Goal: Task Accomplishment & Management: Manage account settings

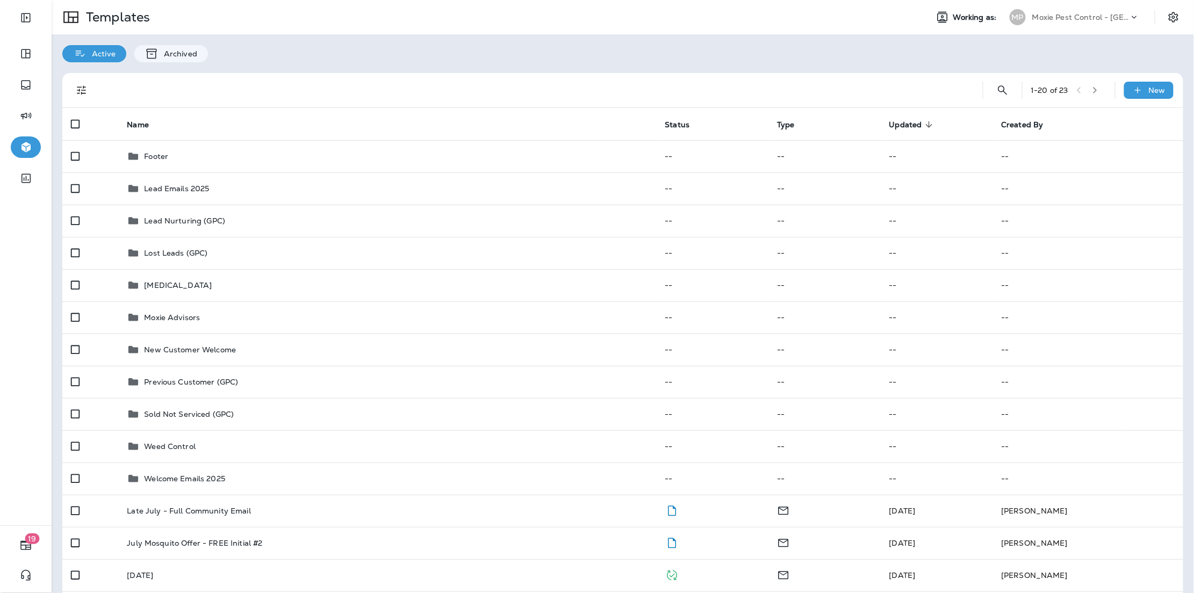
click at [1064, 49] on div "Active Archived" at bounding box center [623, 48] width 1143 height 28
click at [1095, 21] on p "Moxie Pest Control - [GEOGRAPHIC_DATA]" at bounding box center [1081, 17] width 97 height 9
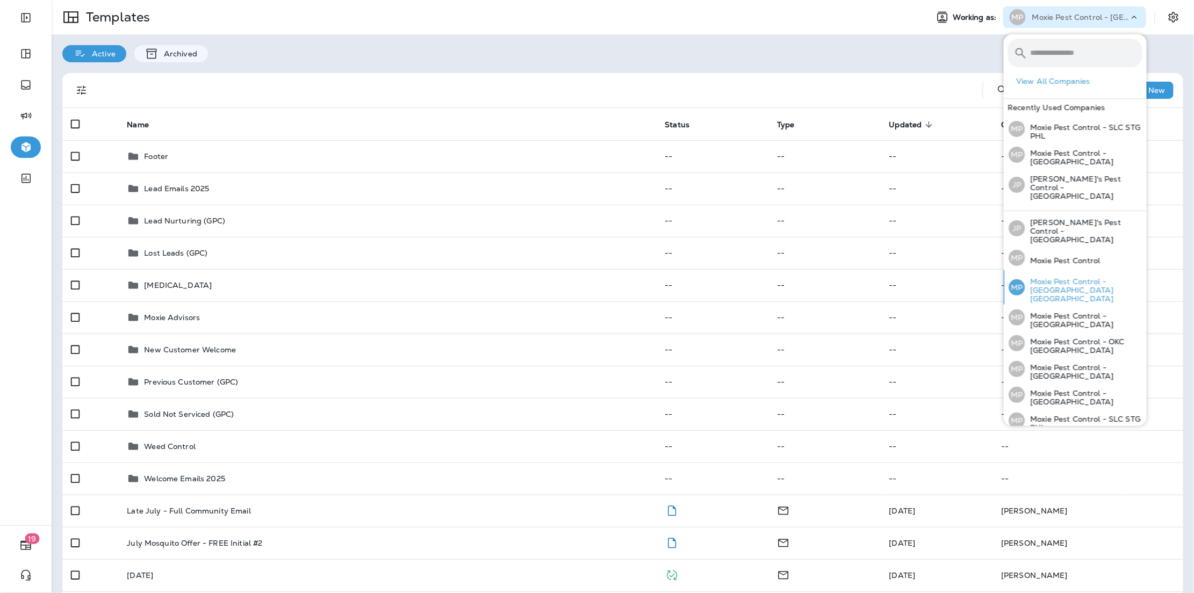
click at [1088, 277] on p "Moxie Pest Control - [GEOGRAPHIC_DATA] [GEOGRAPHIC_DATA]" at bounding box center [1084, 290] width 117 height 26
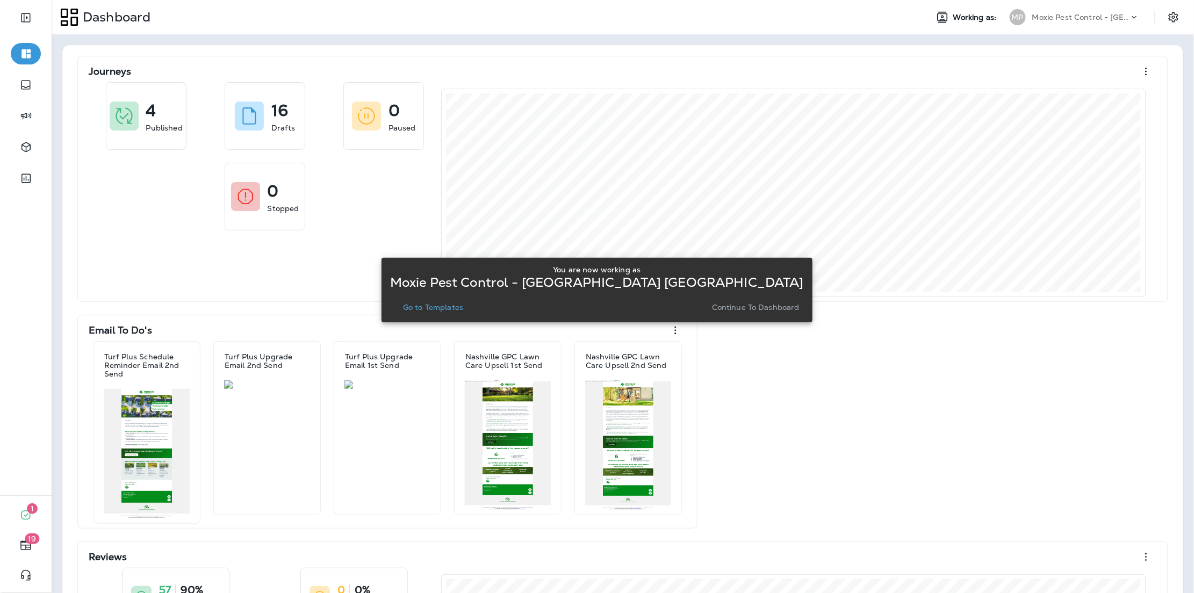
click at [463, 310] on p "Go to Templates" at bounding box center [433, 307] width 60 height 9
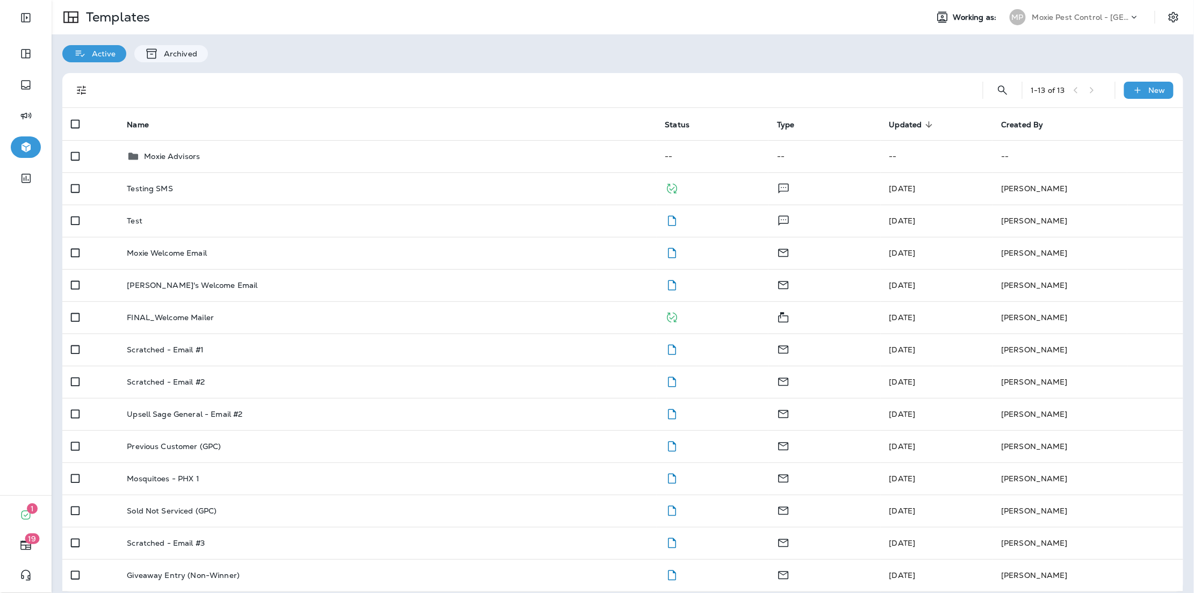
click at [663, 61] on div "Active Archived" at bounding box center [623, 48] width 1143 height 28
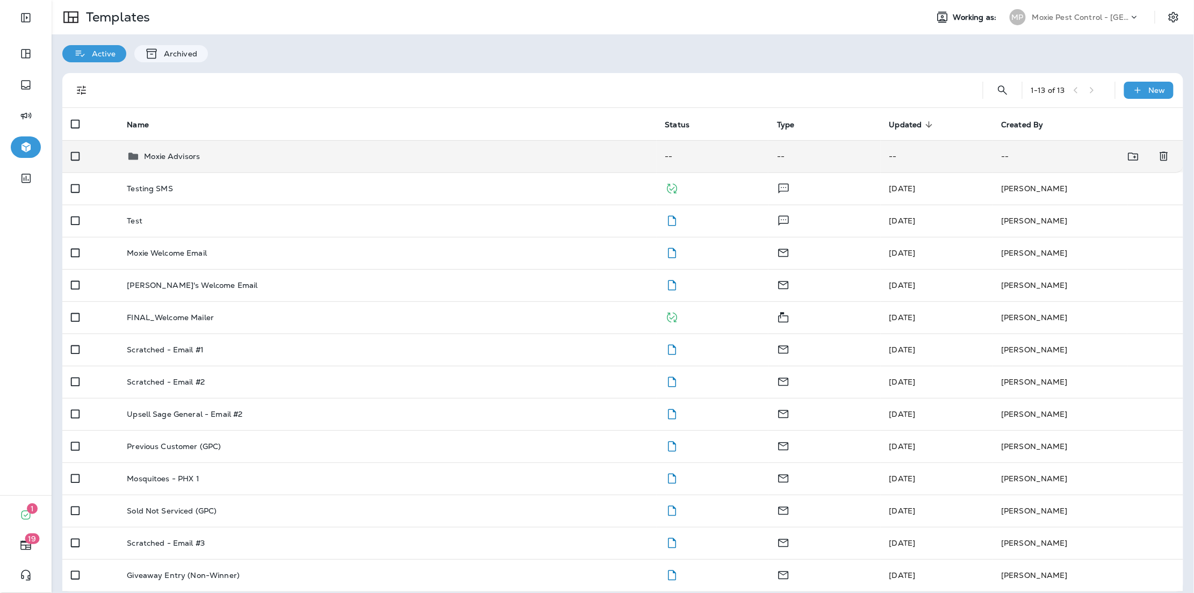
click at [156, 148] on td "Moxie Advisors" at bounding box center [387, 156] width 538 height 32
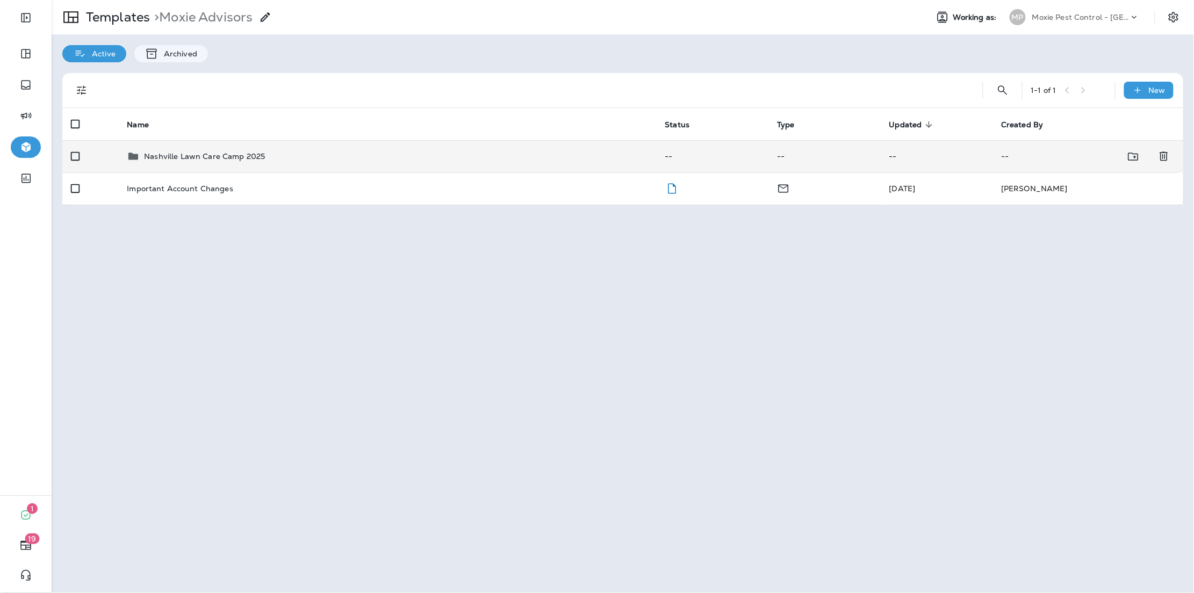
click at [346, 151] on div "Nashville Lawn Care Camp 2025" at bounding box center [387, 156] width 521 height 13
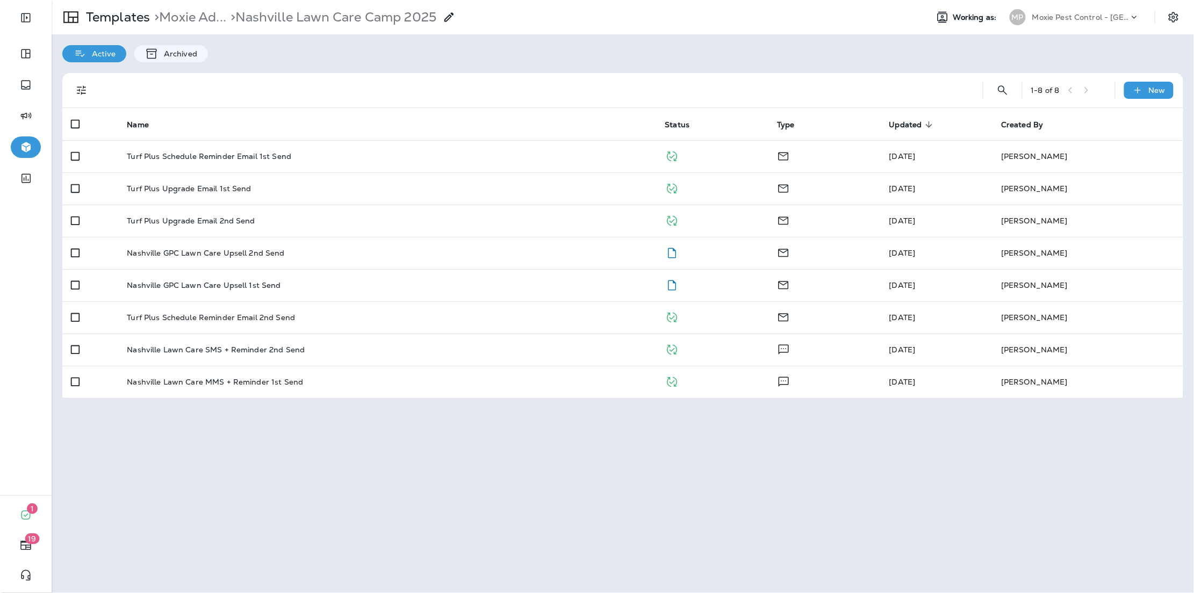
click at [710, 51] on div "Active Archived" at bounding box center [623, 48] width 1143 height 28
click at [700, 62] on div "1 - 8 of 8 New Name Status Type Updated sorted descending Created By Turf Plus …" at bounding box center [623, 235] width 1143 height 347
click at [627, 71] on div "1 - 8 of 8 New Name Status Type Updated sorted descending Created By Turf Plus …" at bounding box center [623, 235] width 1143 height 347
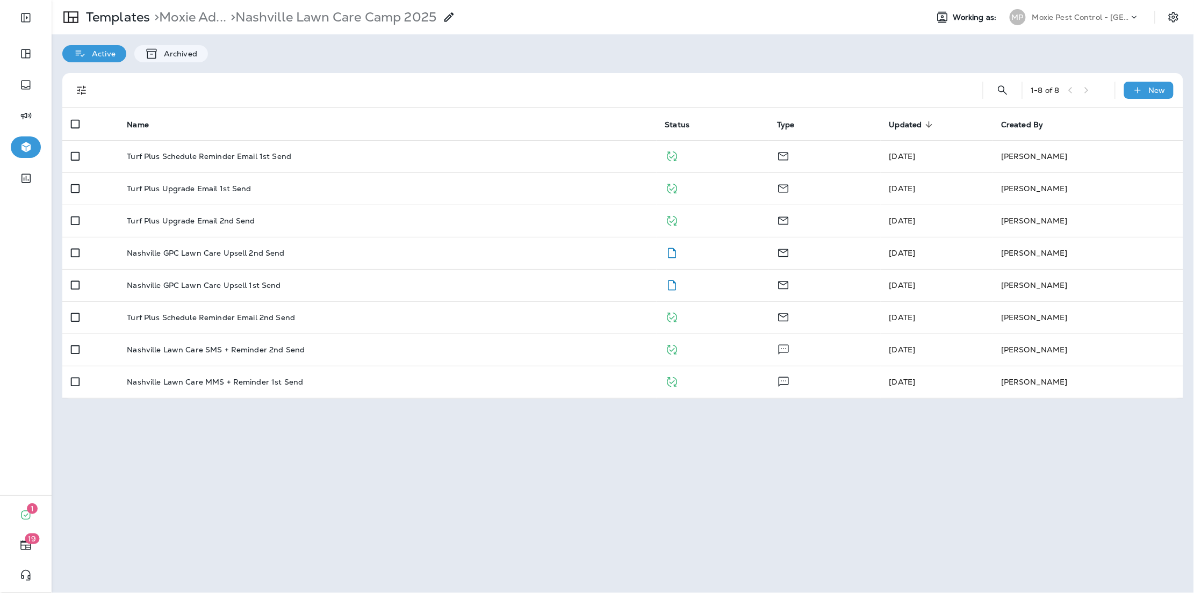
click at [627, 71] on div "1 - 8 of 8 New Name Status Type Updated sorted descending Created By Turf Plus …" at bounding box center [623, 235] width 1143 height 347
click at [643, 55] on div "Active Archived" at bounding box center [623, 48] width 1143 height 28
click at [663, 60] on div "Active Archived" at bounding box center [623, 48] width 1143 height 28
click at [660, 60] on div "Active Archived" at bounding box center [623, 48] width 1143 height 28
click at [807, 44] on div "Active Archived" at bounding box center [623, 48] width 1143 height 28
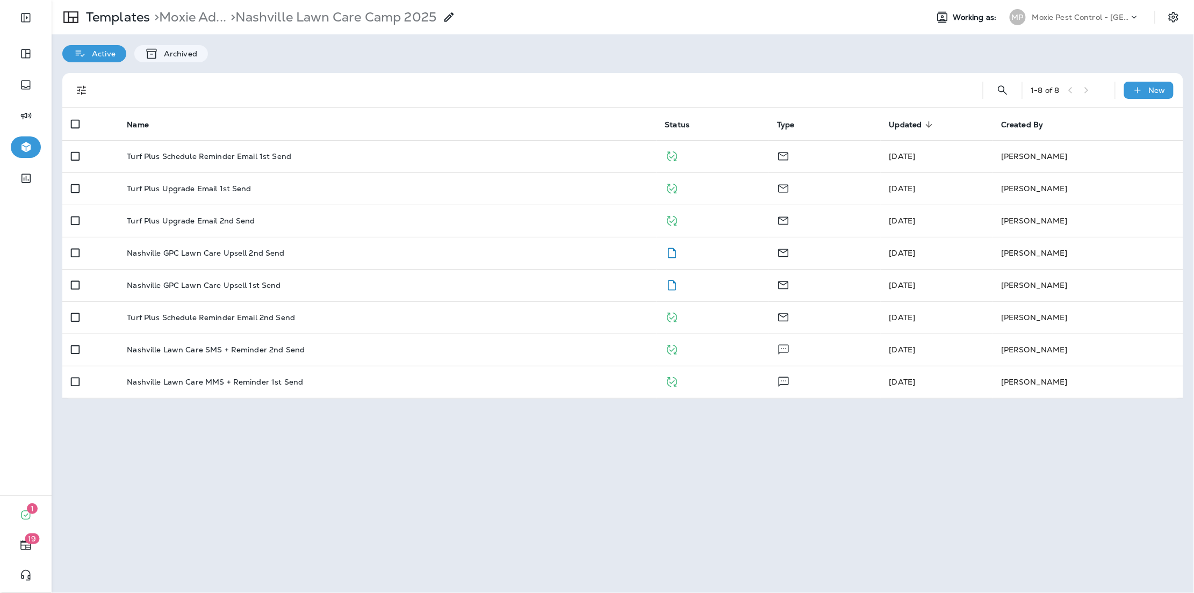
click at [540, 523] on div "Templates > Moxie Ad... > Nashville Lawn Care Camp 2025 Working as: MP Moxie Pe…" at bounding box center [623, 296] width 1143 height 593
click at [412, 504] on div "Templates > Moxie Ad... > Nashville Lawn Care Camp 2025 Working as: MP Moxie Pe…" at bounding box center [623, 296] width 1143 height 593
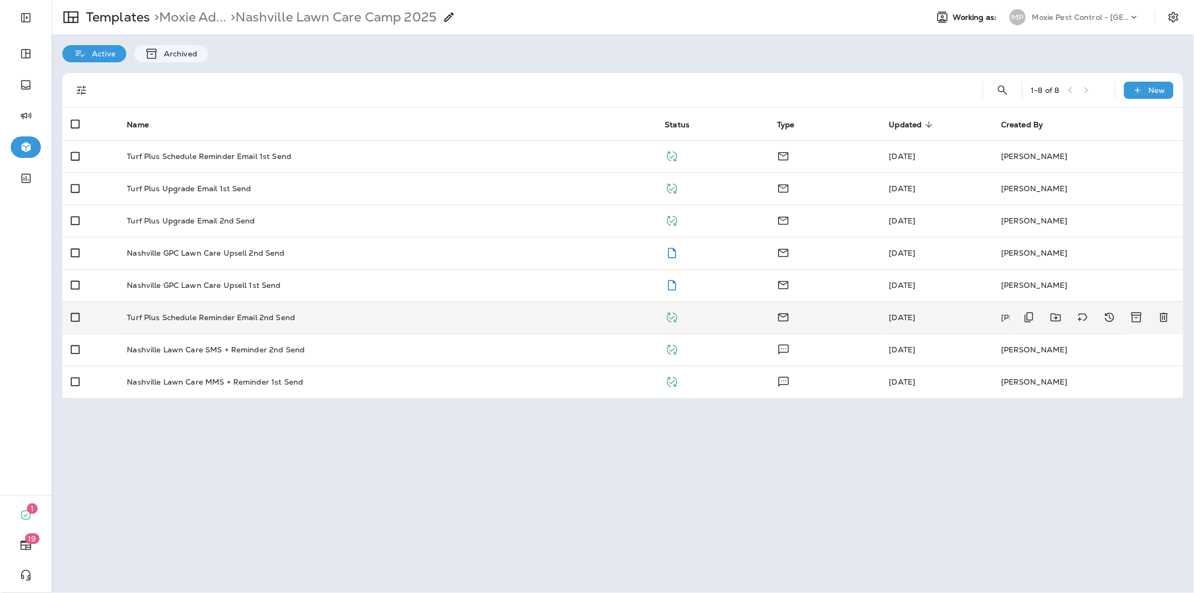
click at [343, 319] on div "Turf Plus Schedule Reminder Email 2nd Send" at bounding box center [387, 317] width 521 height 9
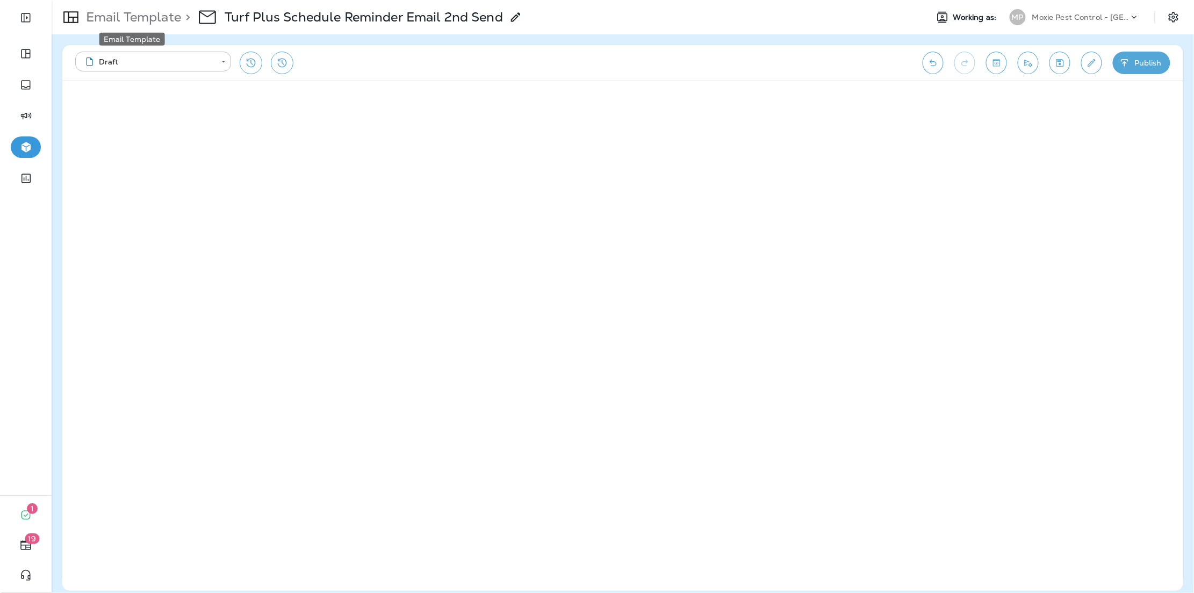
click at [149, 15] on p "Email Template" at bounding box center [131, 17] width 99 height 16
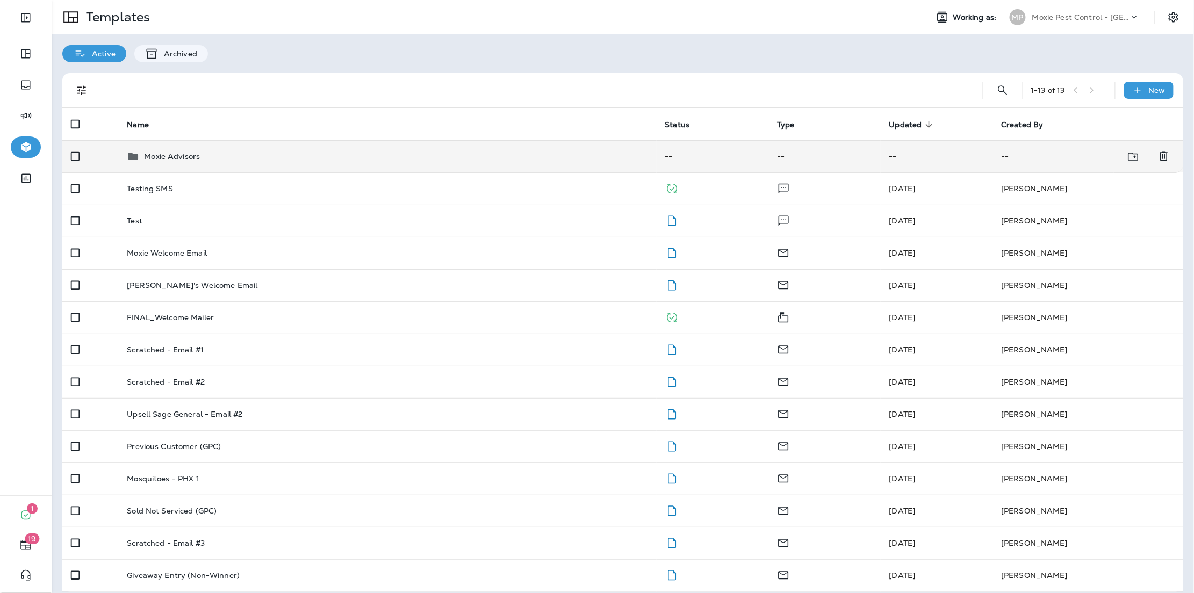
click at [225, 153] on div "Moxie Advisors" at bounding box center [387, 156] width 521 height 13
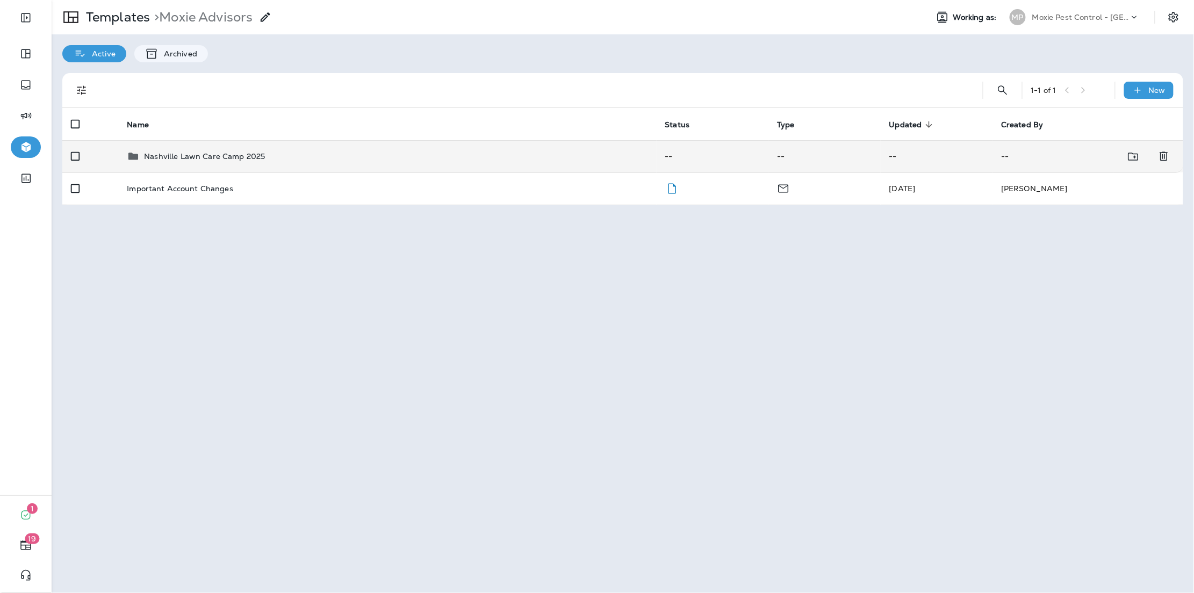
click at [346, 156] on div "Nashville Lawn Care Camp 2025" at bounding box center [387, 156] width 521 height 13
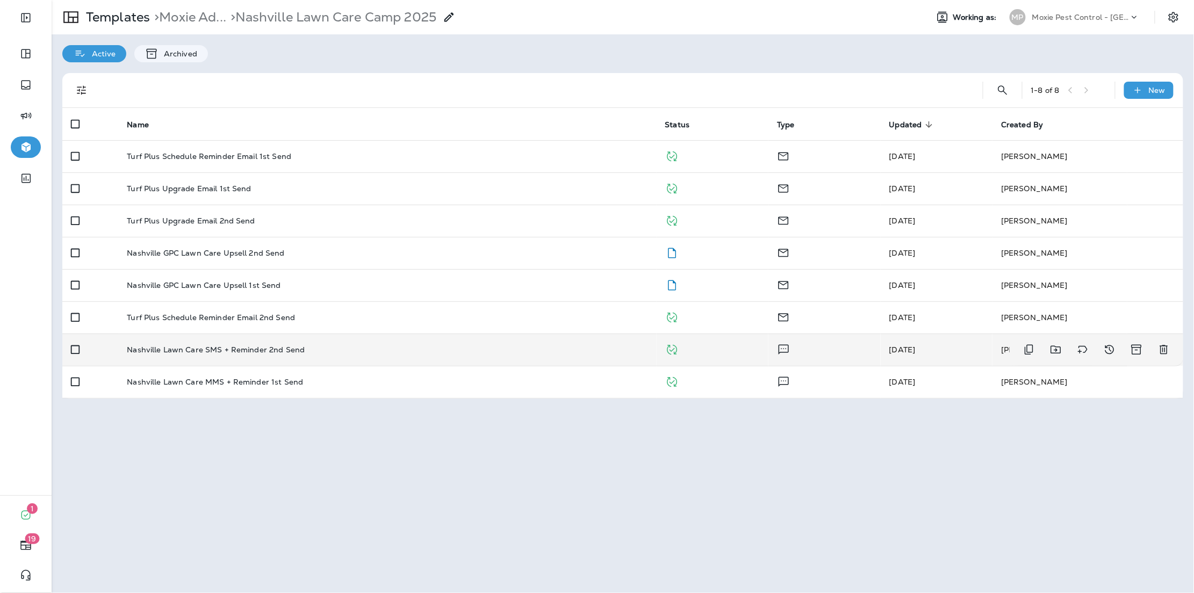
click at [482, 346] on div "Nashville Lawn Care SMS + Reminder 2nd Send" at bounding box center [387, 350] width 521 height 9
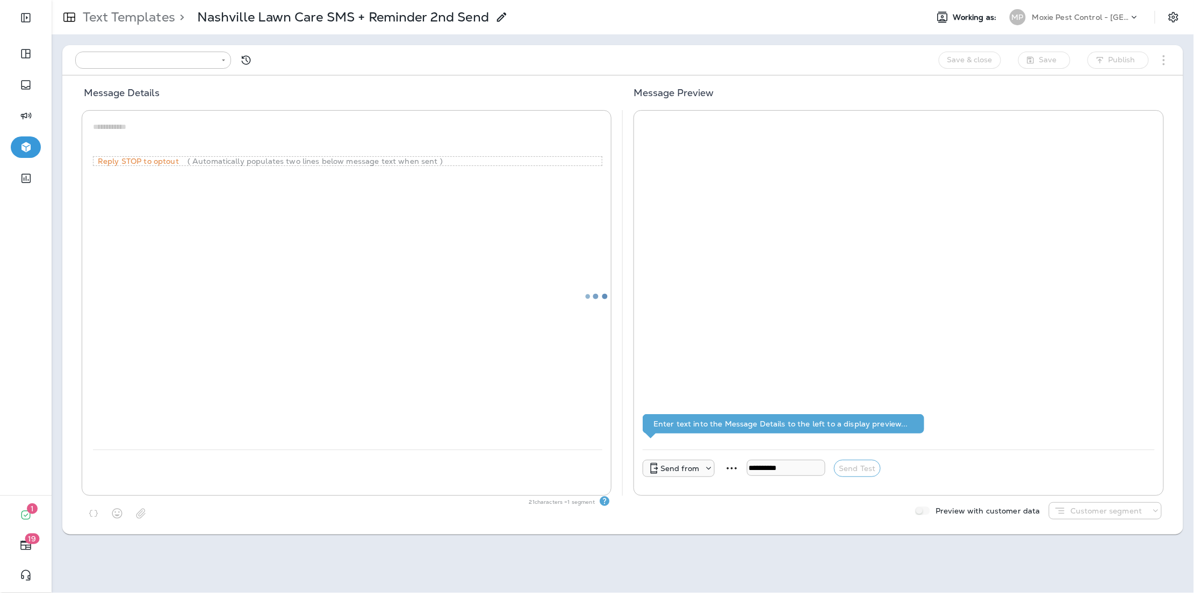
type input "**********"
type textarea "**********"
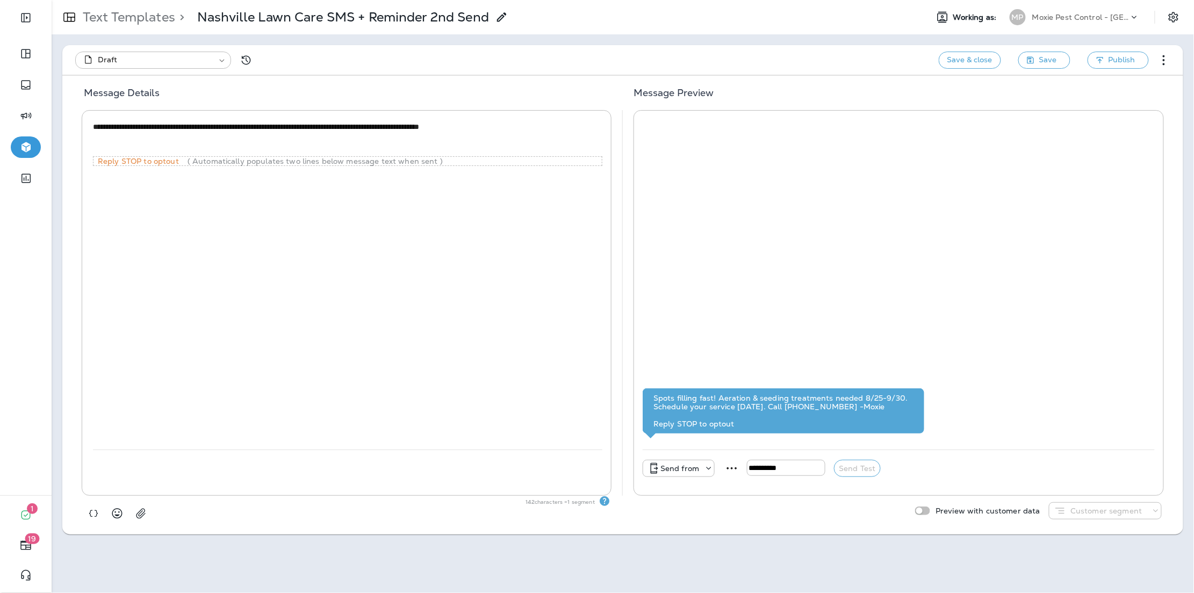
click at [628, 45] on div "**********" at bounding box center [622, 60] width 1121 height 30
click at [466, 128] on textarea "**********" at bounding box center [348, 137] width 510 height 32
click at [551, 128] on textarea "**********" at bounding box center [348, 137] width 510 height 32
click at [92, 513] on icon "button" at bounding box center [93, 514] width 11 height 11
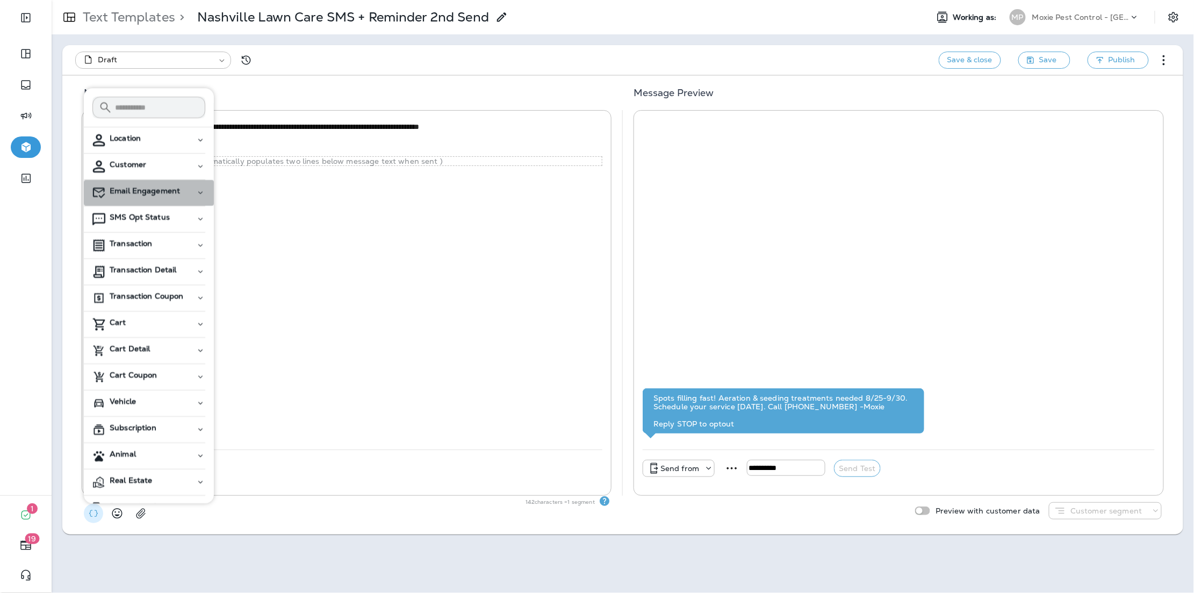
click at [197, 196] on icon "button" at bounding box center [201, 193] width 10 height 13
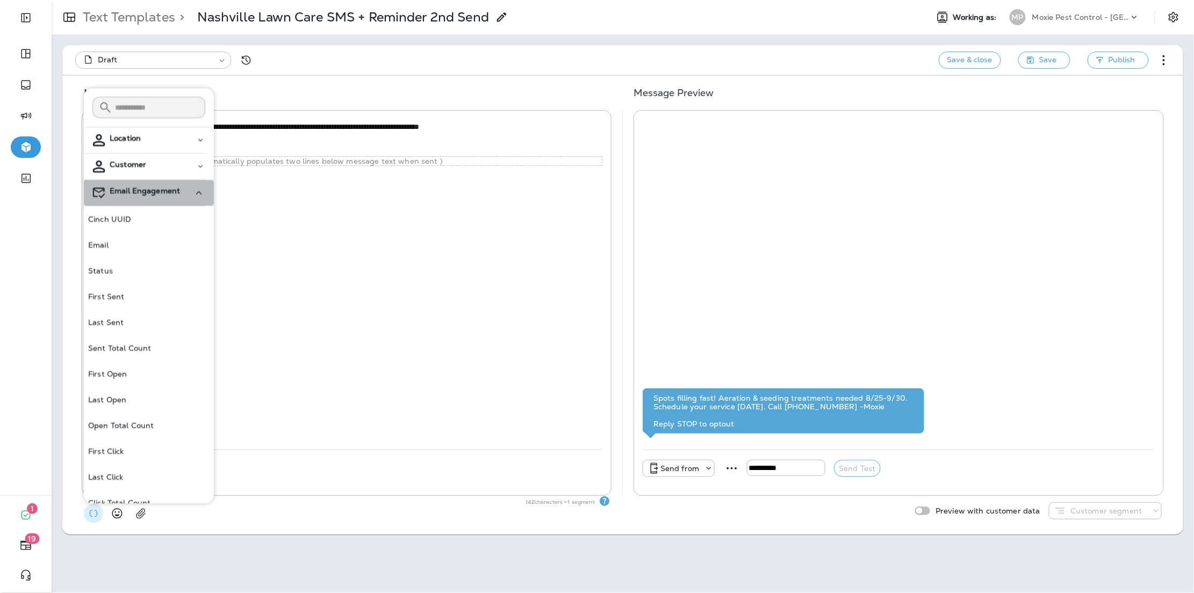
click at [197, 196] on icon "button" at bounding box center [198, 193] width 13 height 13
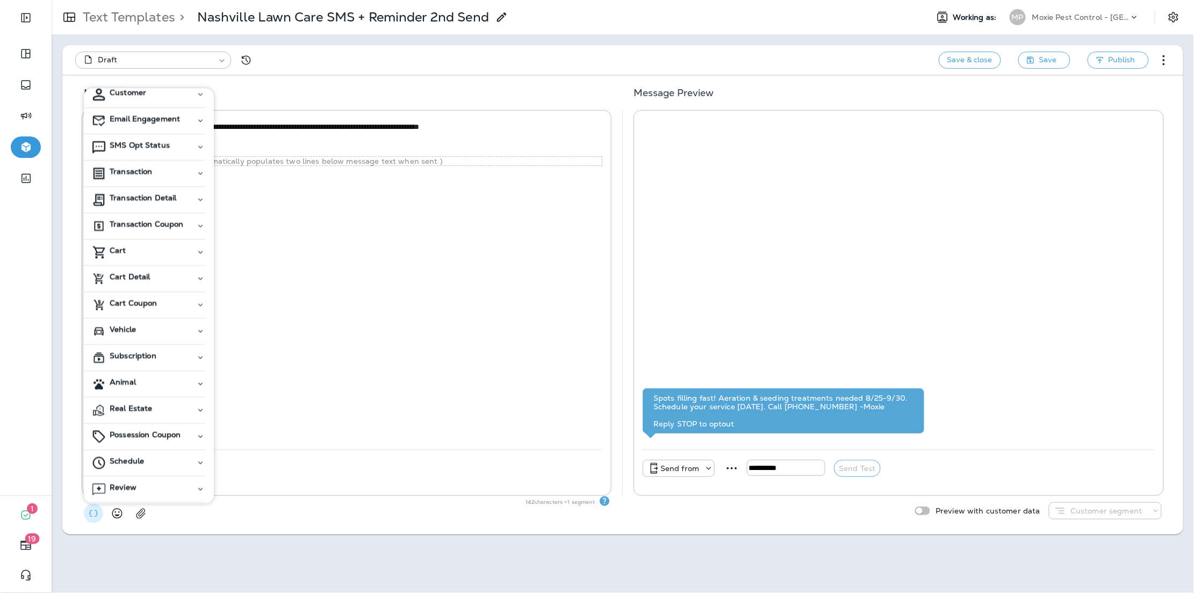
scroll to position [89, 0]
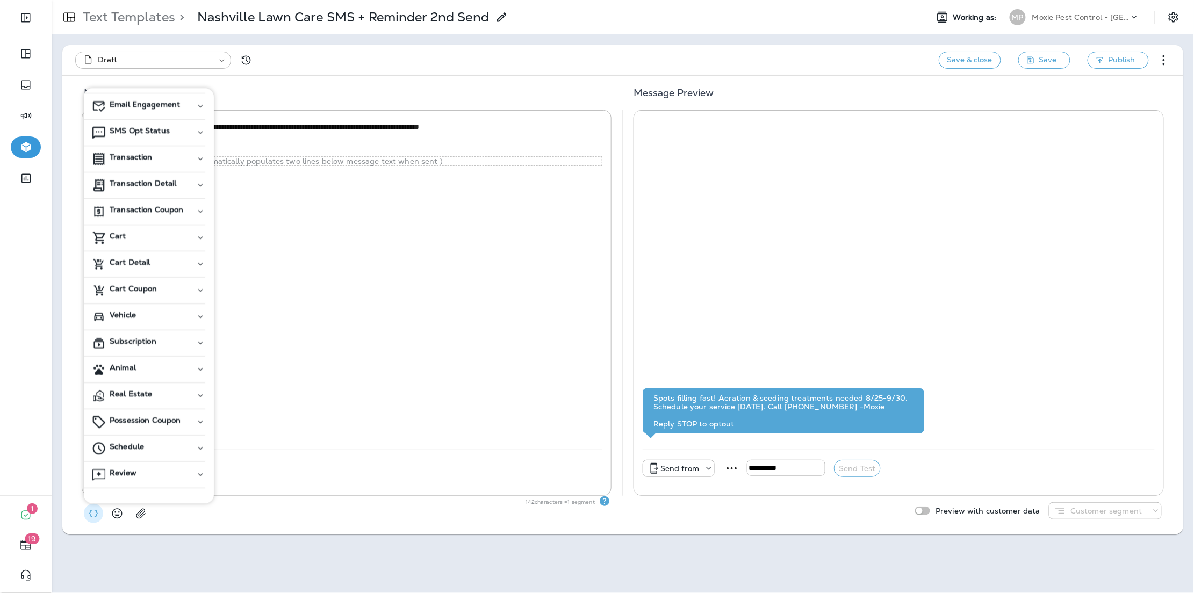
click at [328, 257] on div "**********" at bounding box center [348, 284] width 510 height 331
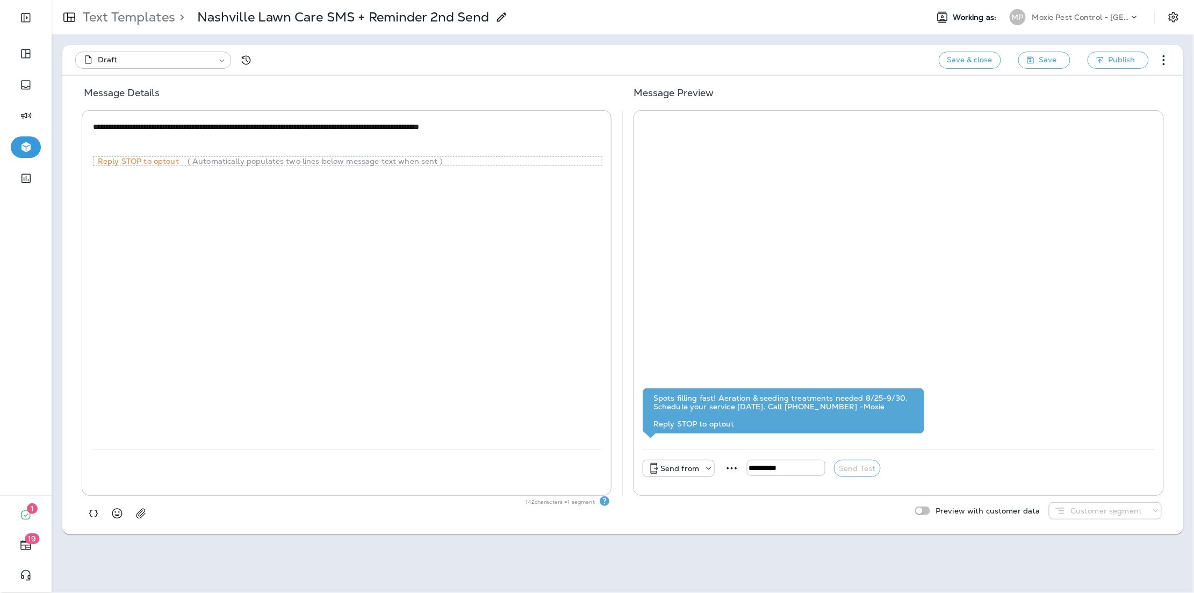
click at [231, 145] on textarea "**********" at bounding box center [348, 137] width 510 height 32
click at [477, 79] on div "**********" at bounding box center [622, 305] width 1121 height 459
click at [857, 267] on div "Spots filling fast! Aeration & seeding treatments needed 8/25-9/30. Schedule yo…" at bounding box center [899, 284] width 512 height 331
click at [116, 16] on p "Text Templates" at bounding box center [126, 17] width 97 height 16
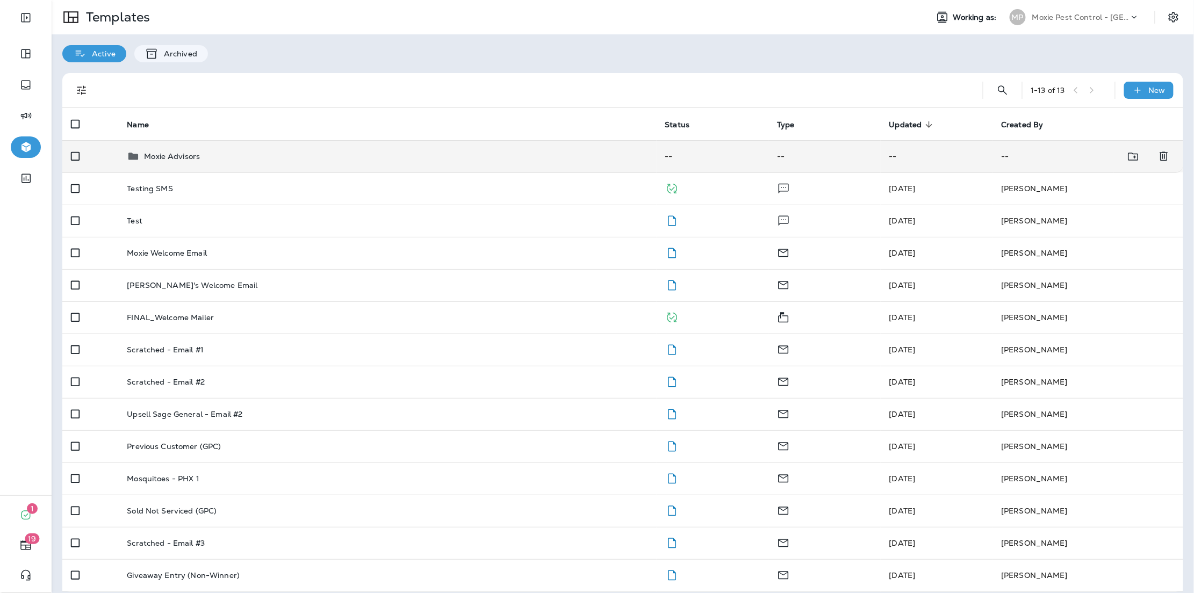
click at [195, 153] on p "Moxie Advisors" at bounding box center [172, 156] width 56 height 9
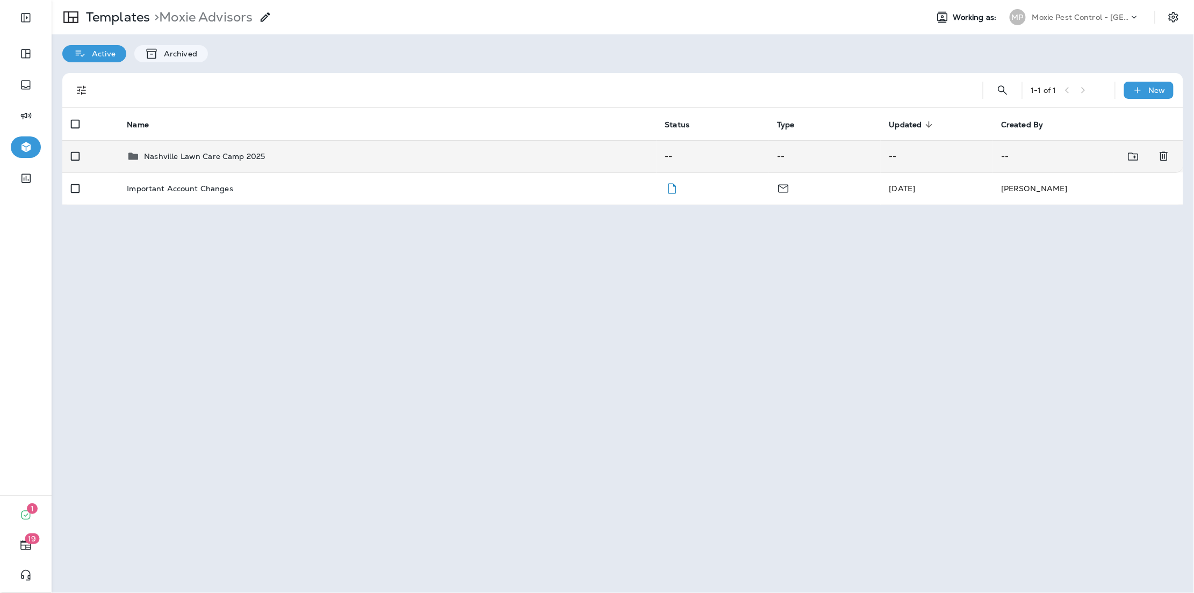
click at [227, 144] on td "Nashville Lawn Care Camp 2025" at bounding box center [387, 156] width 538 height 32
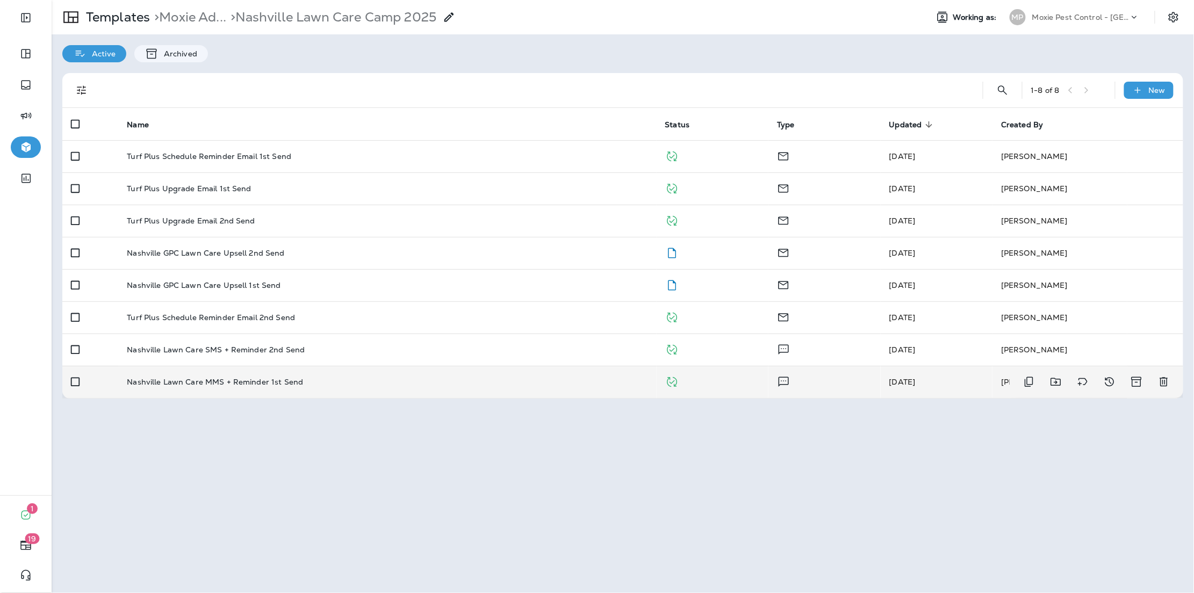
click at [249, 384] on p "Nashville Lawn Care MMS + Reminder 1st Send" at bounding box center [215, 382] width 176 height 9
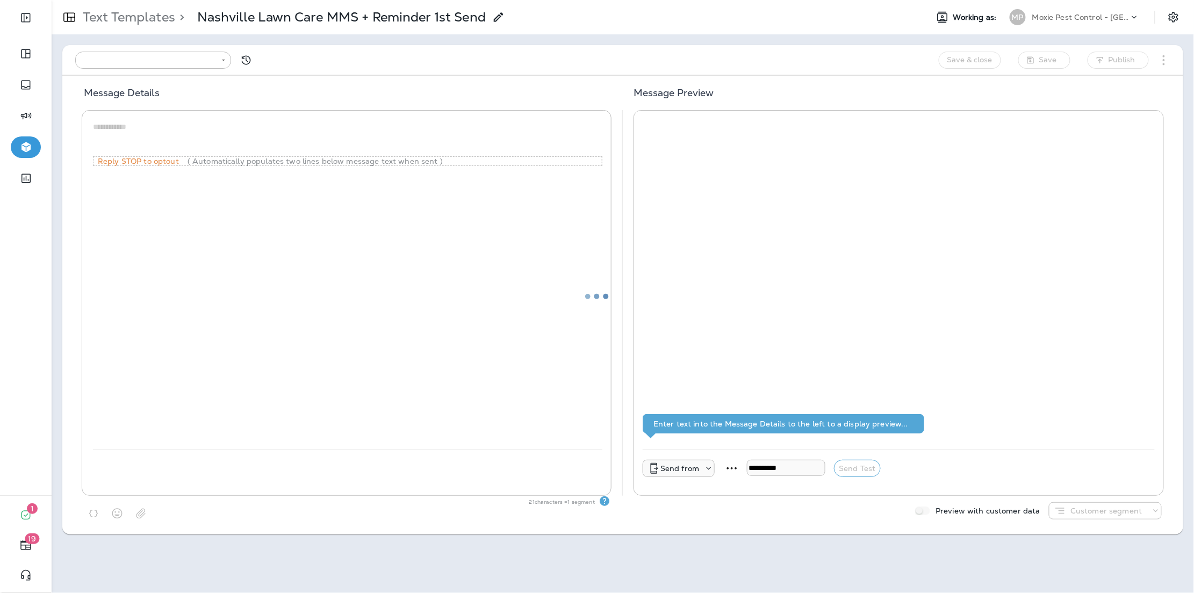
type input "**********"
type textarea "**********"
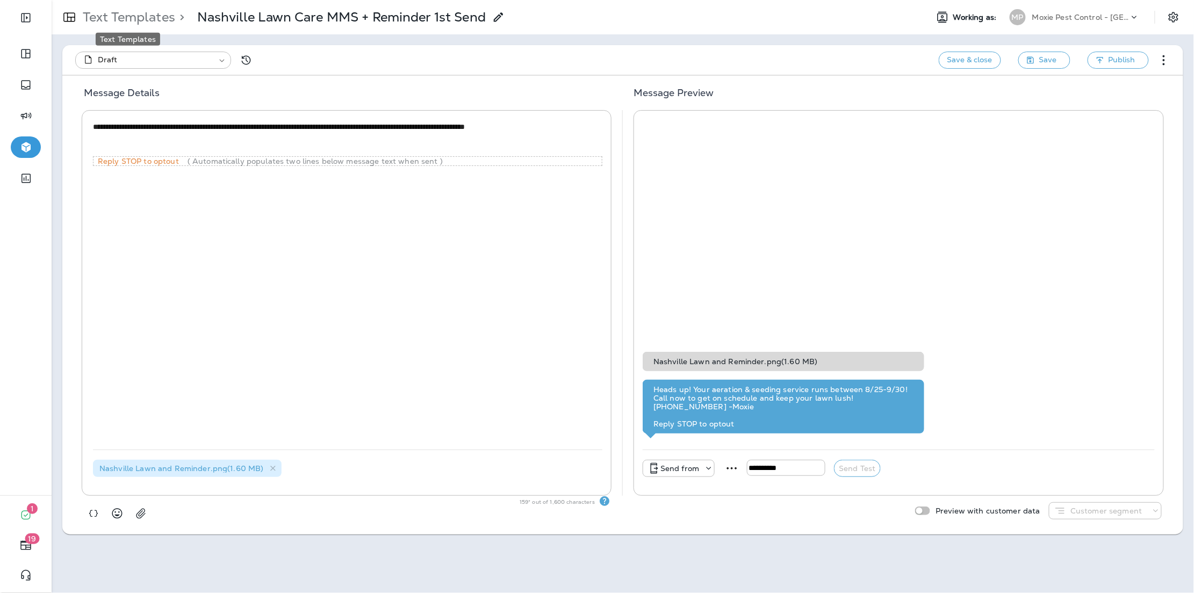
click at [110, 15] on p "Text Templates" at bounding box center [126, 17] width 97 height 16
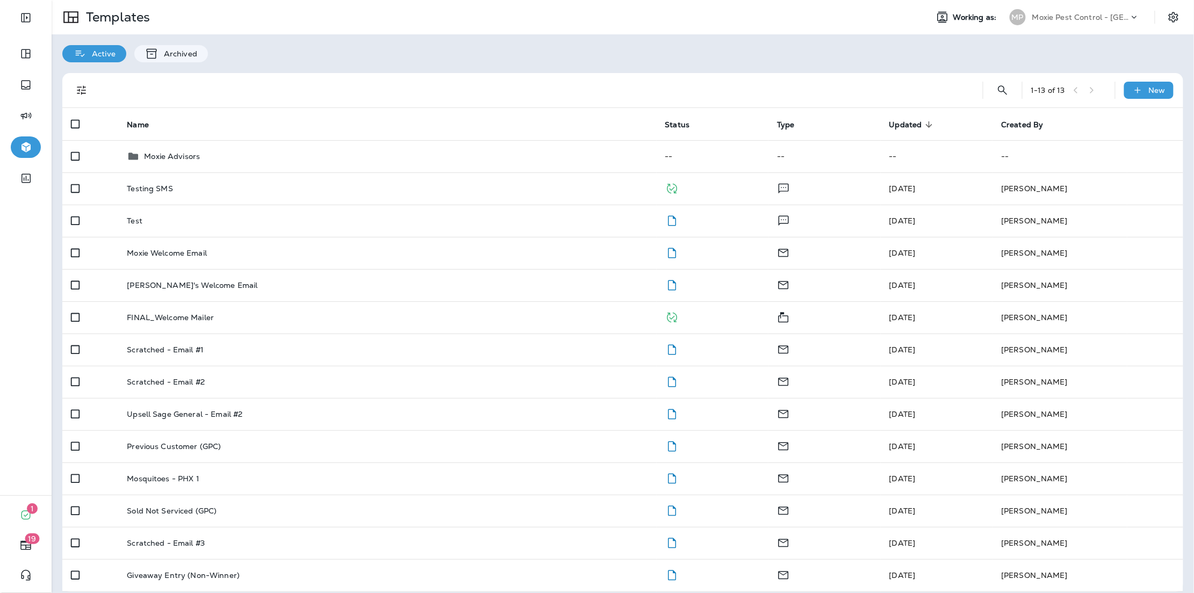
click at [675, 58] on div "Active Archived" at bounding box center [623, 48] width 1143 height 28
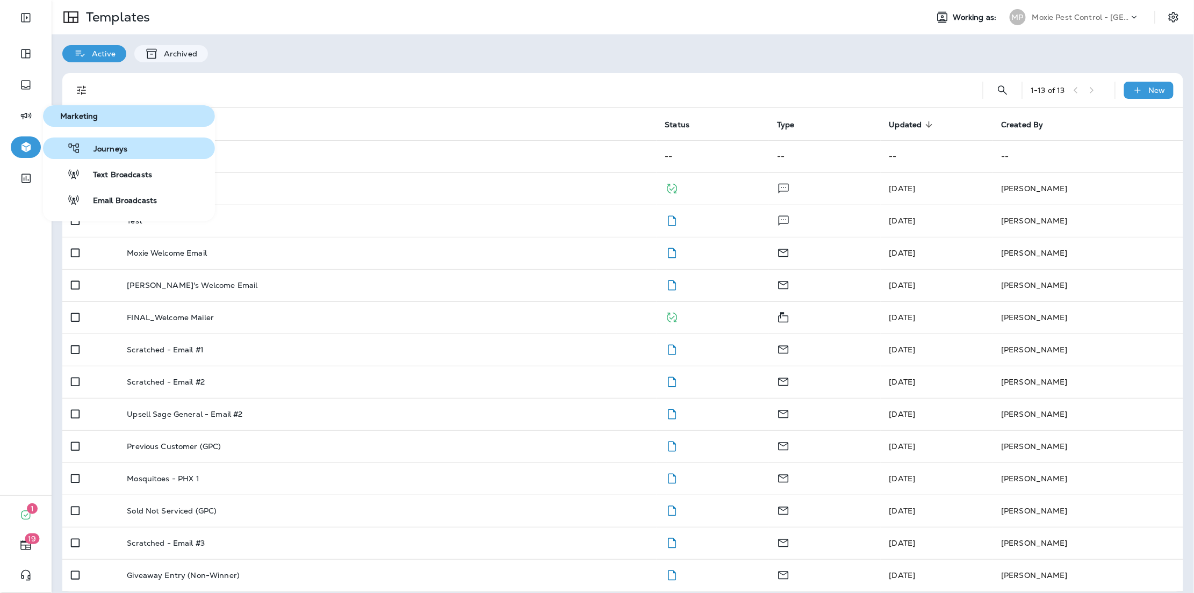
click at [113, 148] on span "Journeys" at bounding box center [104, 150] width 47 height 10
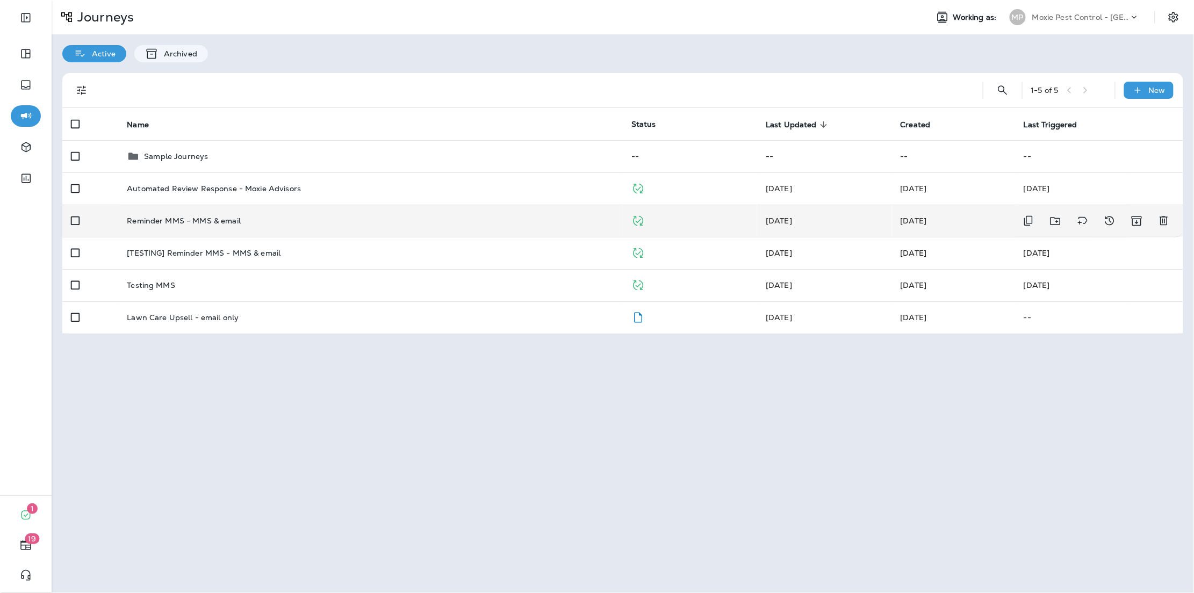
click at [338, 221] on div "Reminder MMS - MMS & email" at bounding box center [371, 221] width 488 height 9
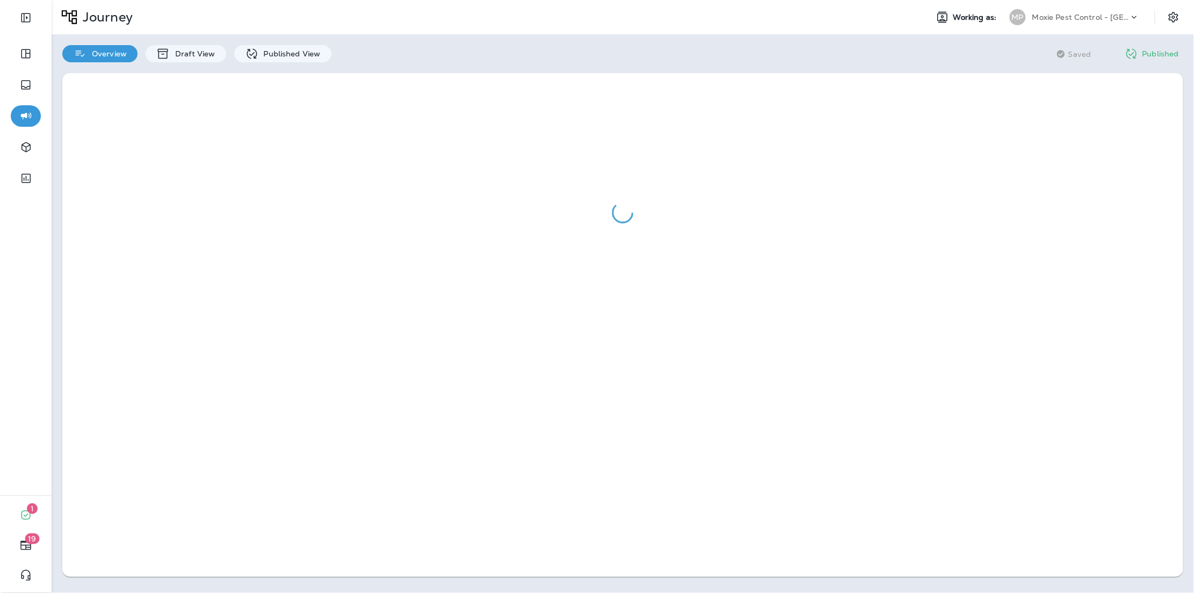
click at [425, 63] on div at bounding box center [623, 325] width 1143 height 526
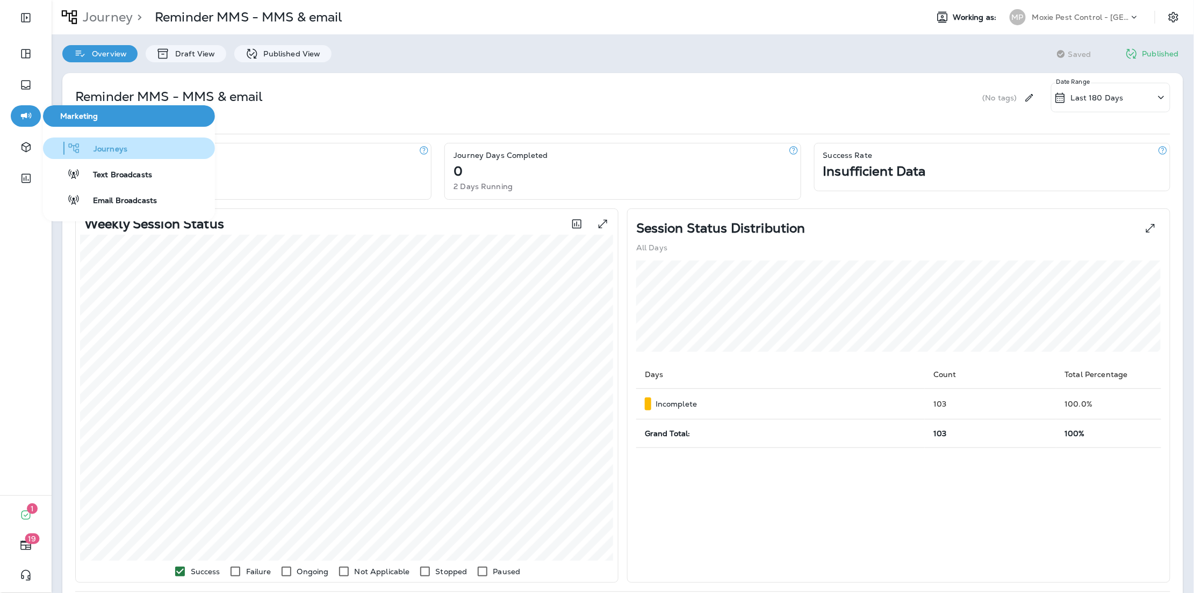
click at [110, 145] on span "Journeys" at bounding box center [104, 150] width 47 height 10
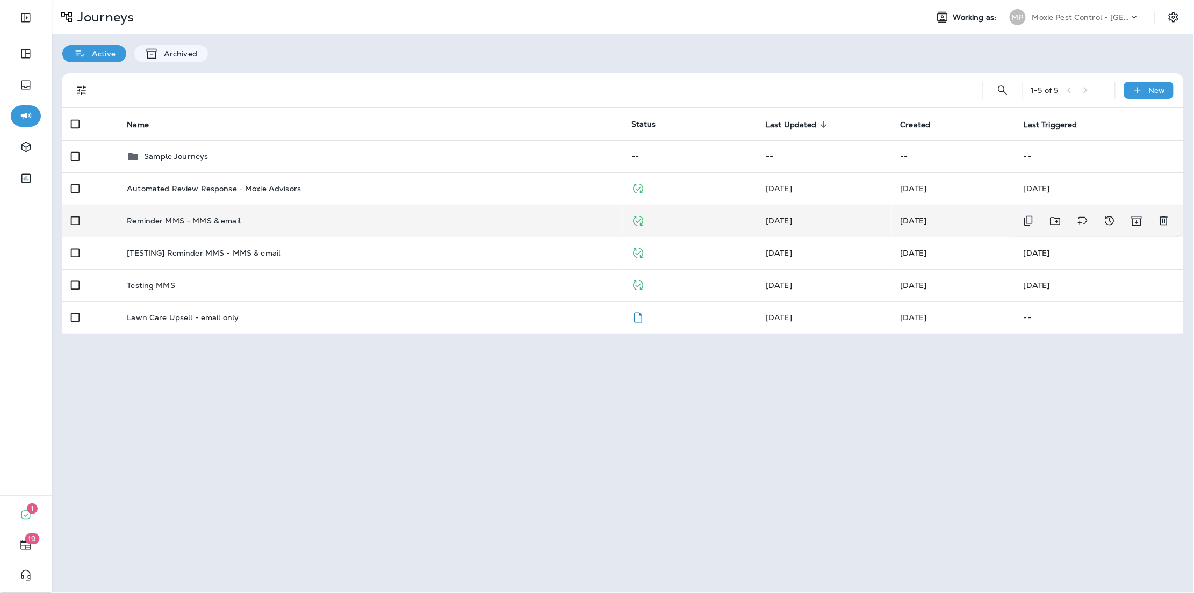
click at [320, 219] on div "Reminder MMS - MMS & email" at bounding box center [371, 221] width 488 height 9
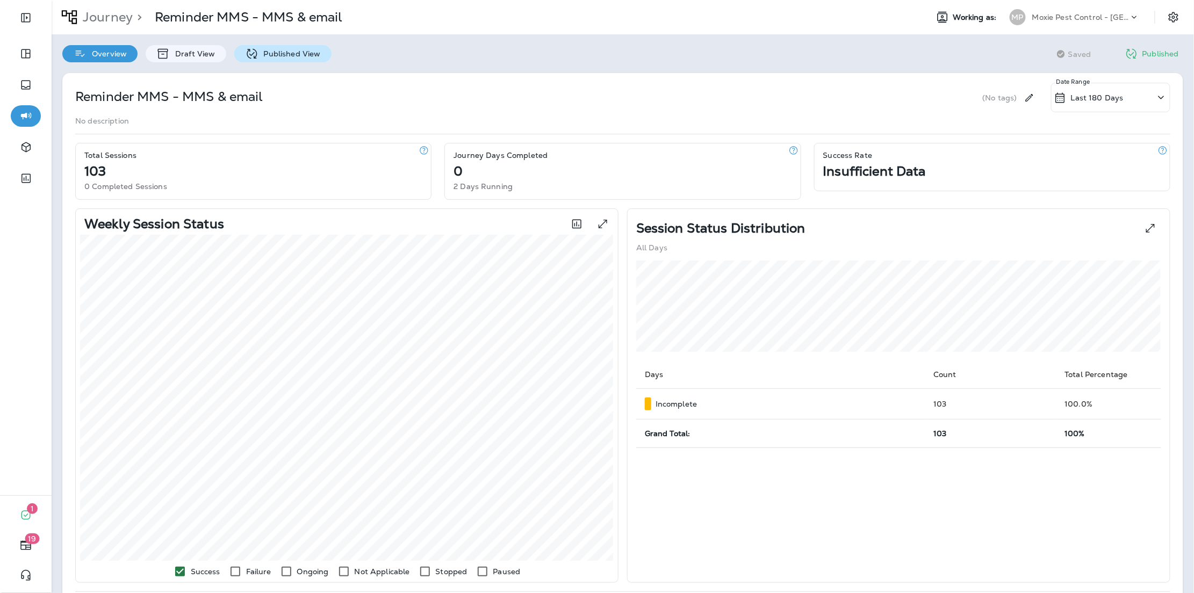
click at [270, 54] on p "Published View" at bounding box center [290, 53] width 62 height 9
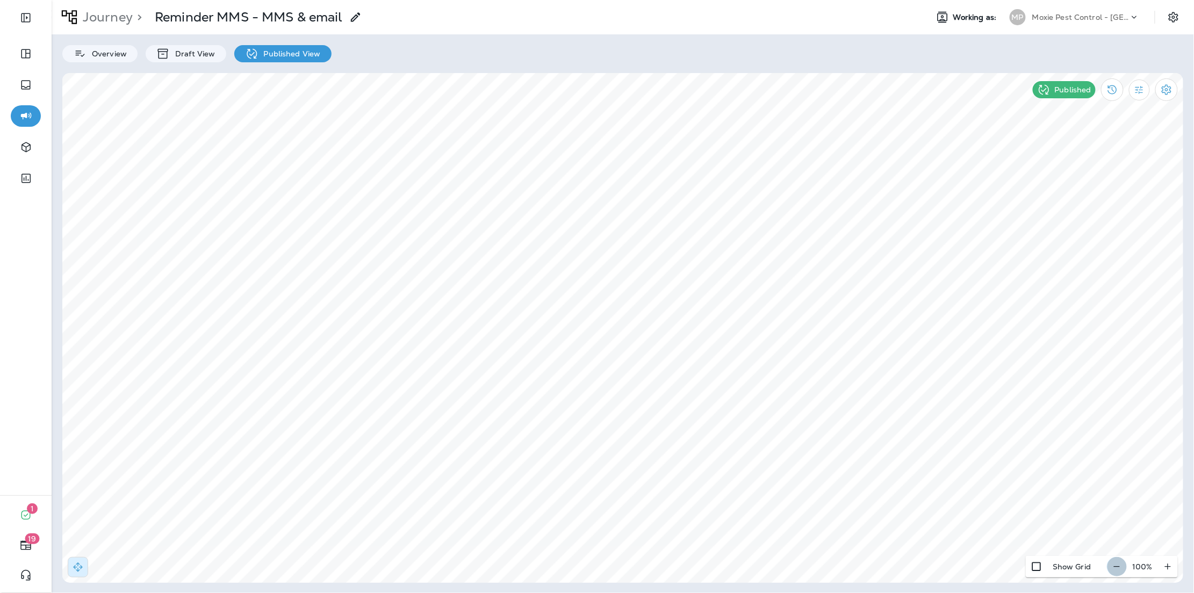
click at [1120, 569] on icon "button" at bounding box center [1117, 567] width 11 height 11
click at [1120, 569] on icon "button" at bounding box center [1121, 567] width 11 height 11
click at [106, 20] on p "Journey" at bounding box center [105, 17] width 54 height 16
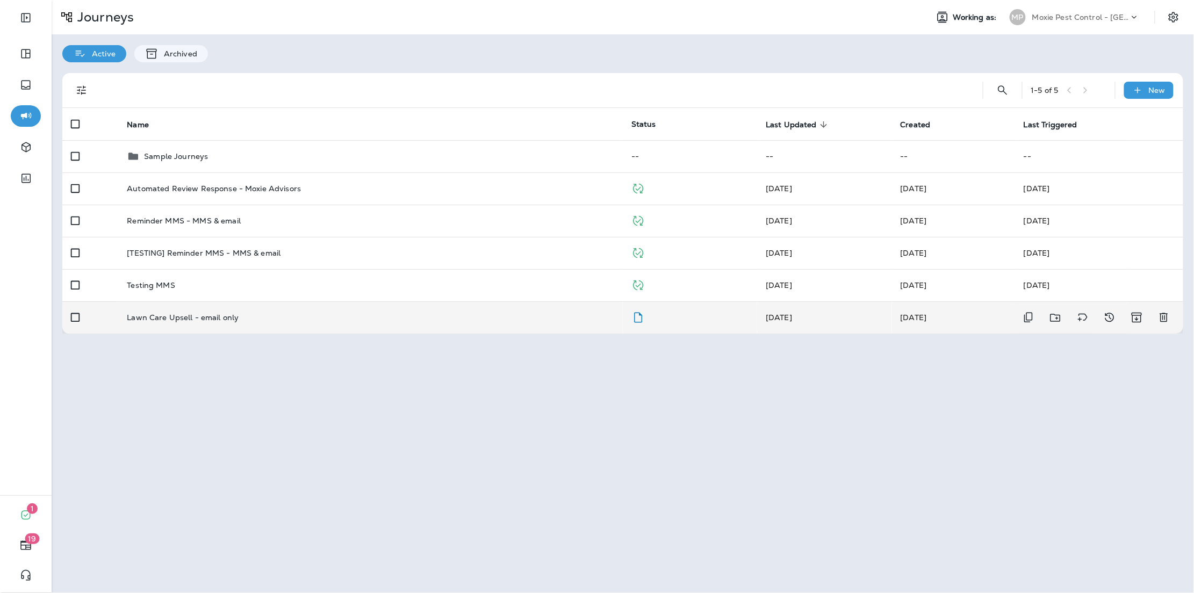
click at [272, 322] on td "Lawn Care Upsell - email only" at bounding box center [370, 318] width 505 height 32
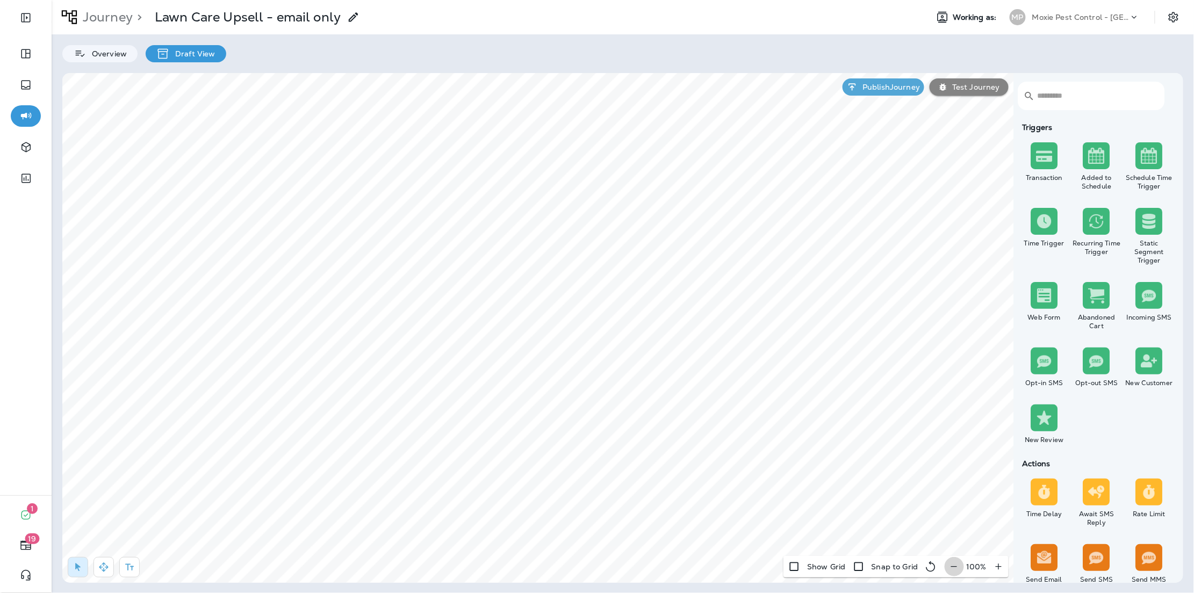
click at [946, 568] on button "button" at bounding box center [954, 566] width 20 height 19
click at [953, 568] on icon "button" at bounding box center [958, 567] width 11 height 11
click at [100, 568] on icon "button" at bounding box center [103, 567] width 9 height 9
type input "**********"
click at [496, 262] on span "[DATE]" at bounding box center [483, 261] width 26 height 9
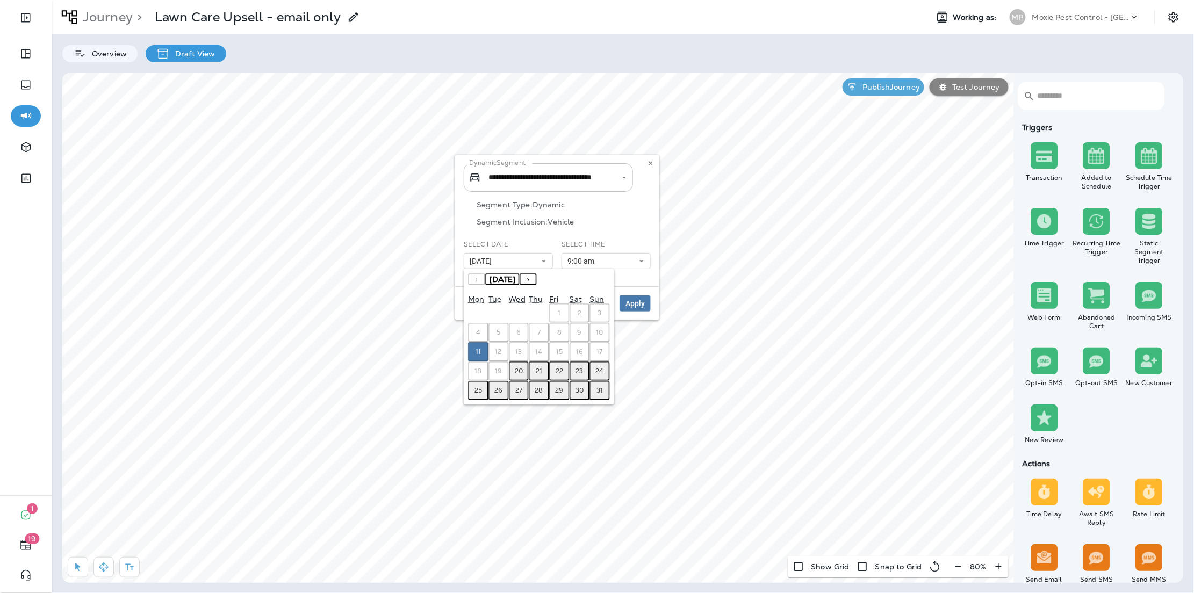
click at [517, 371] on abbr "20" at bounding box center [519, 371] width 8 height 9
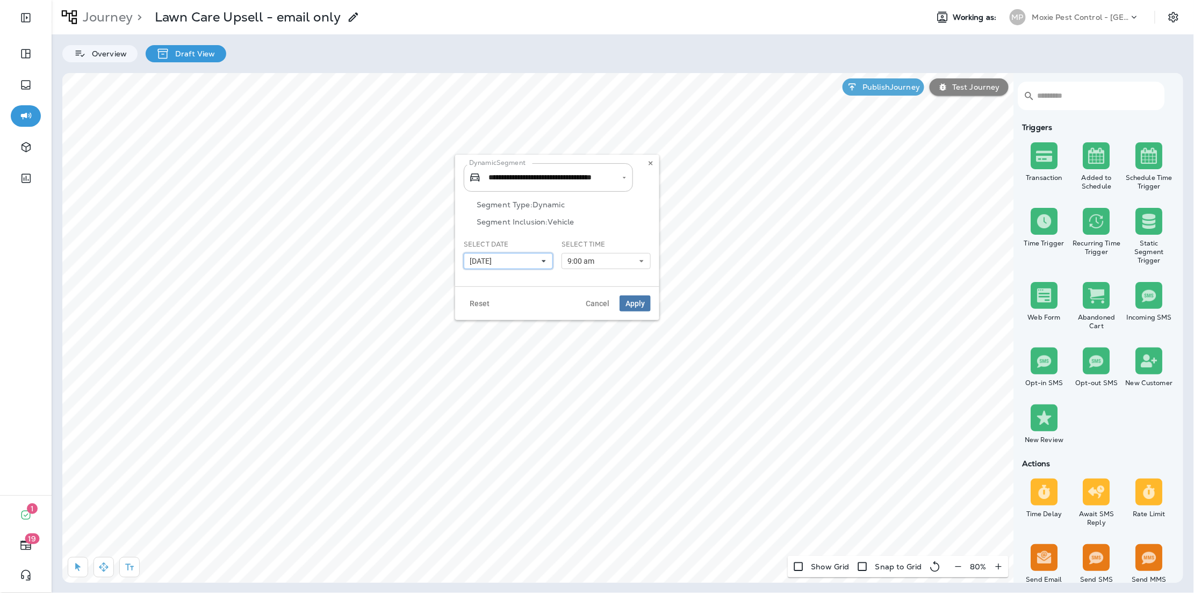
click at [519, 262] on button "[DATE]" at bounding box center [508, 261] width 89 height 16
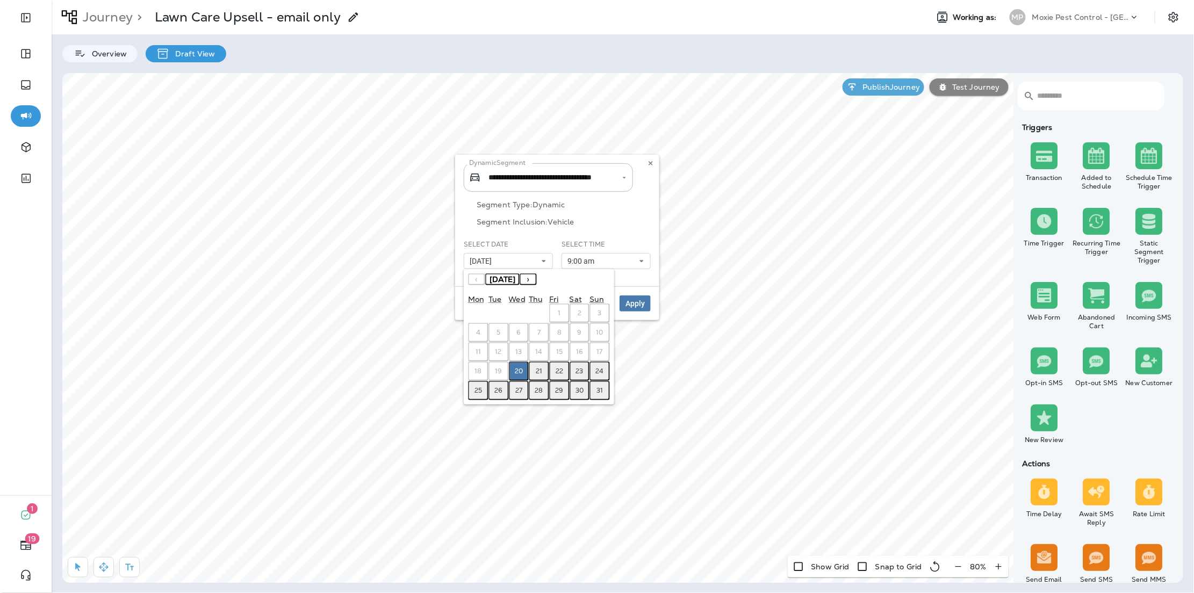
click at [518, 367] on abbr "20" at bounding box center [519, 371] width 8 height 9
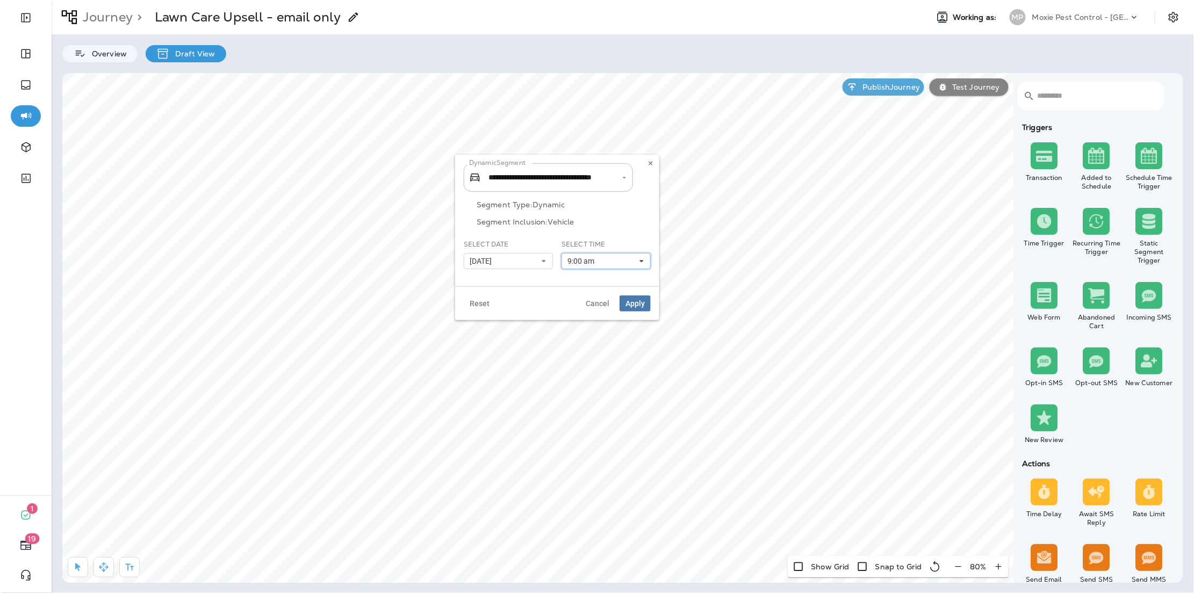
click at [586, 262] on span "9:00 am" at bounding box center [583, 261] width 31 height 9
click at [587, 302] on link "1:00 pm" at bounding box center [606, 304] width 89 height 13
click at [595, 355] on link "2:00 pm" at bounding box center [606, 355] width 89 height 13
click at [519, 287] on div "Reset Cancel Apply" at bounding box center [557, 304] width 204 height 34
click at [633, 304] on span "Apply" at bounding box center [635, 304] width 19 height 8
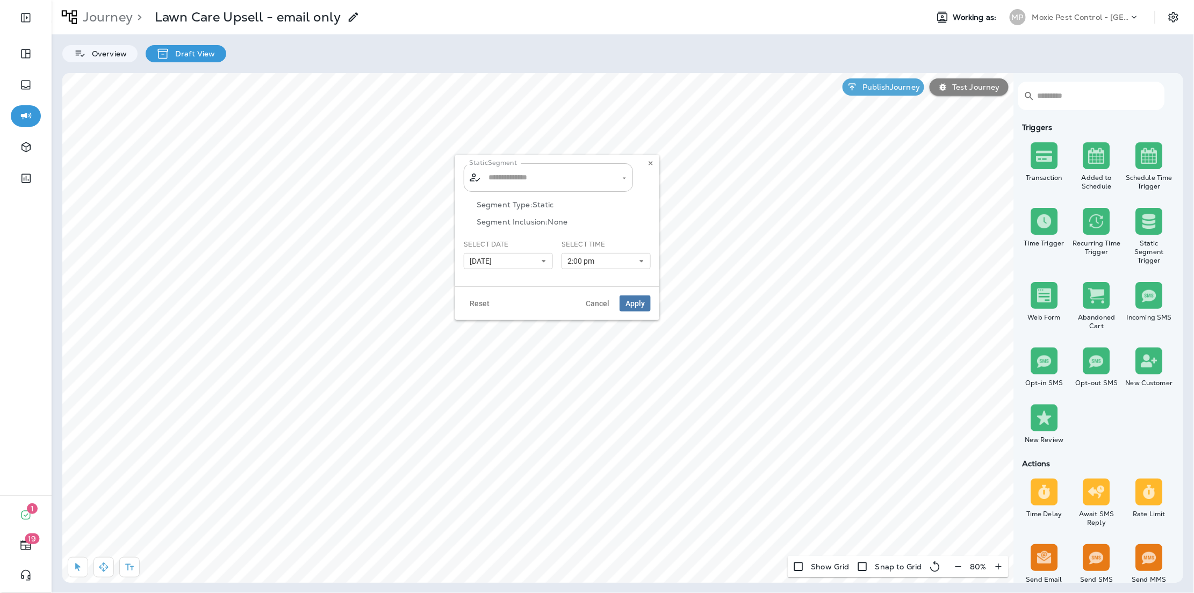
type input "**********"
click at [651, 165] on icon at bounding box center [651, 163] width 6 height 6
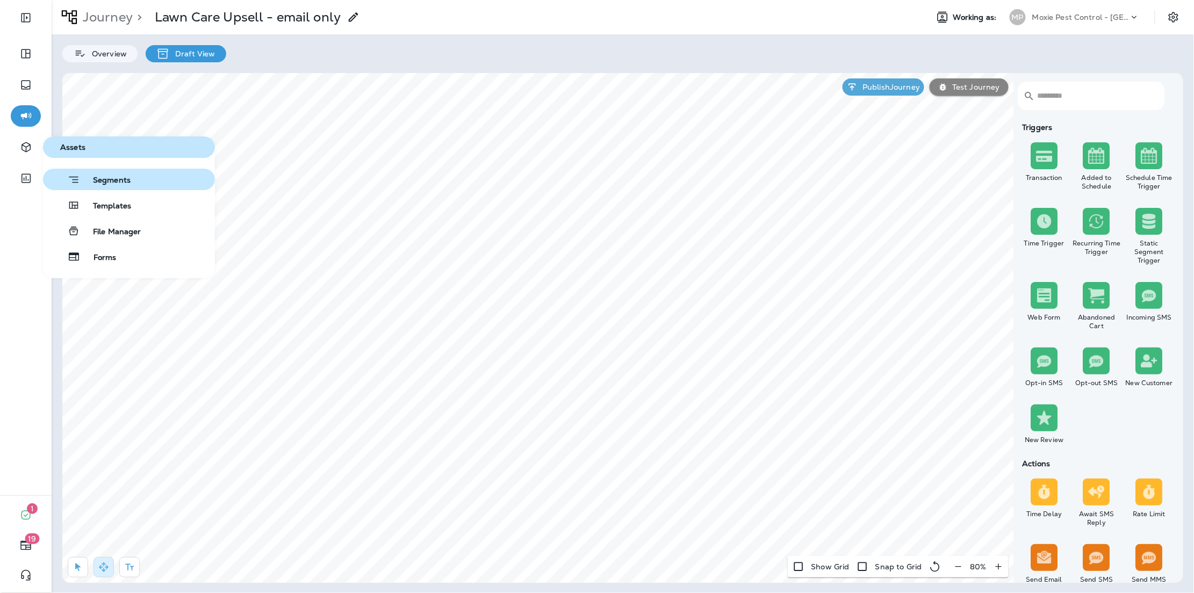
click at [100, 181] on span "Segments" at bounding box center [105, 181] width 51 height 11
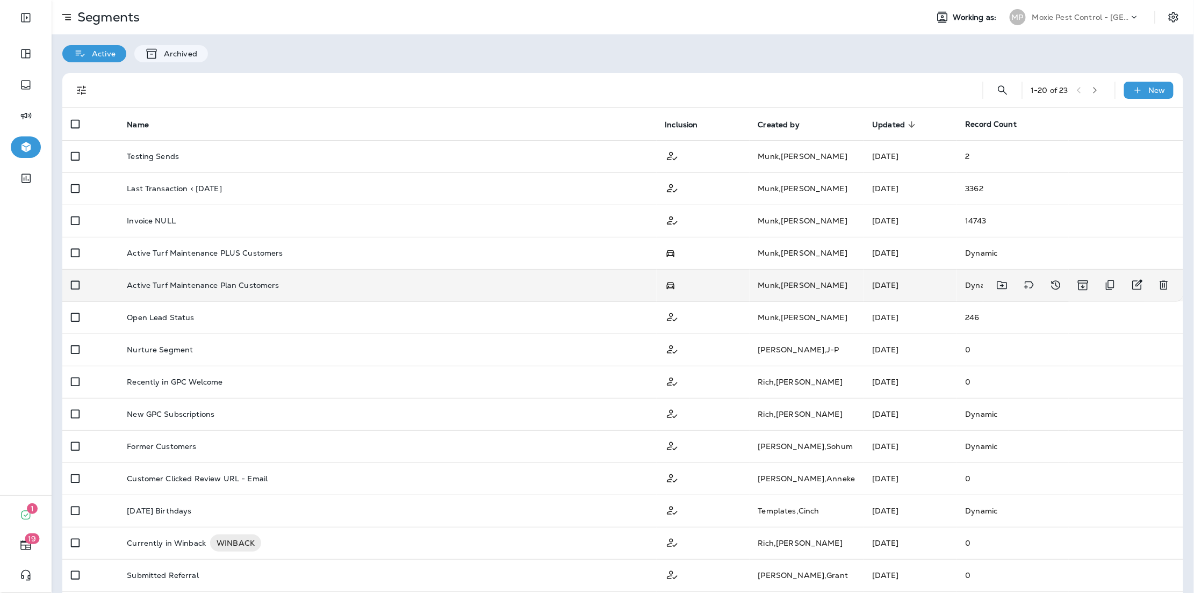
click at [385, 278] on td "Active Turf Maintenance Plan Customers" at bounding box center [387, 285] width 538 height 32
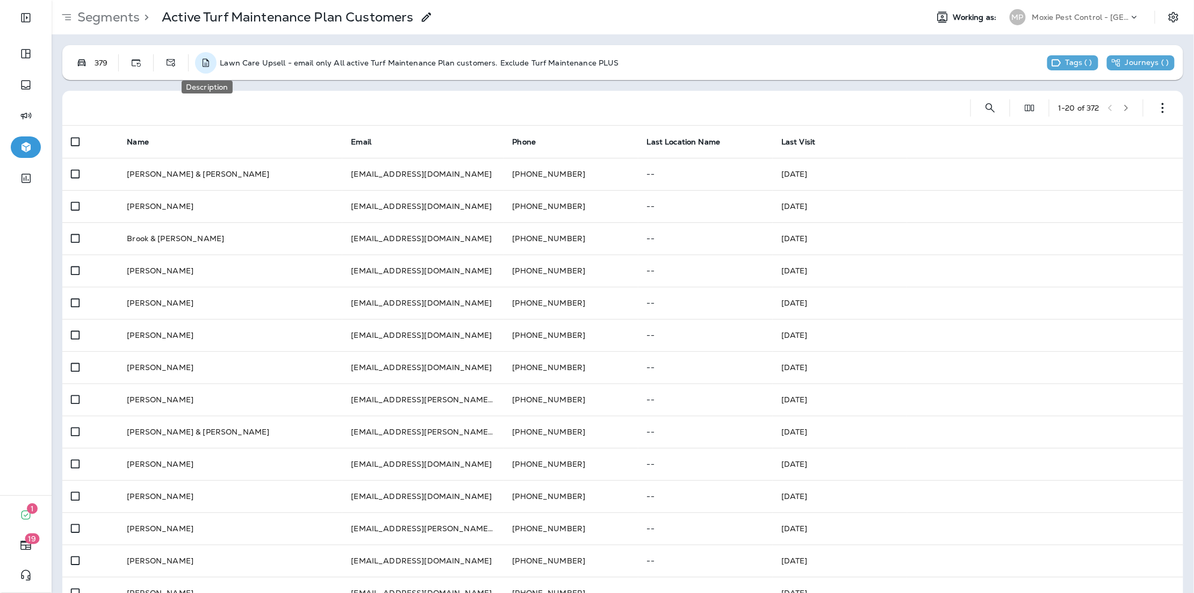
click at [207, 61] on icon "Description" at bounding box center [206, 63] width 11 height 11
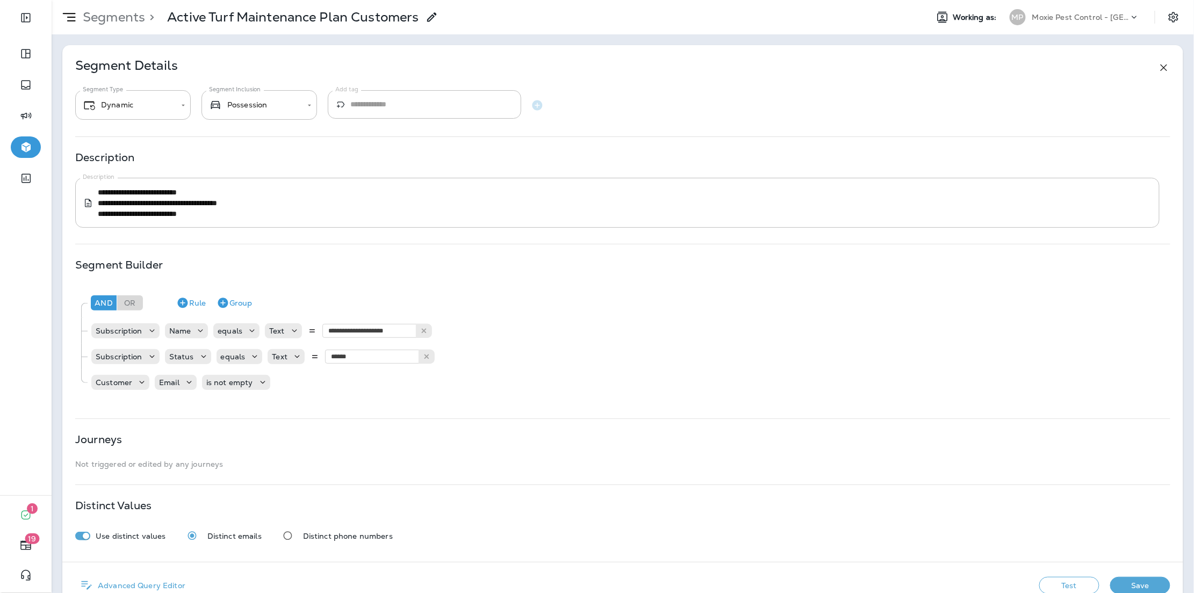
type input "*******"
type input "**********"
type textarea "**********"
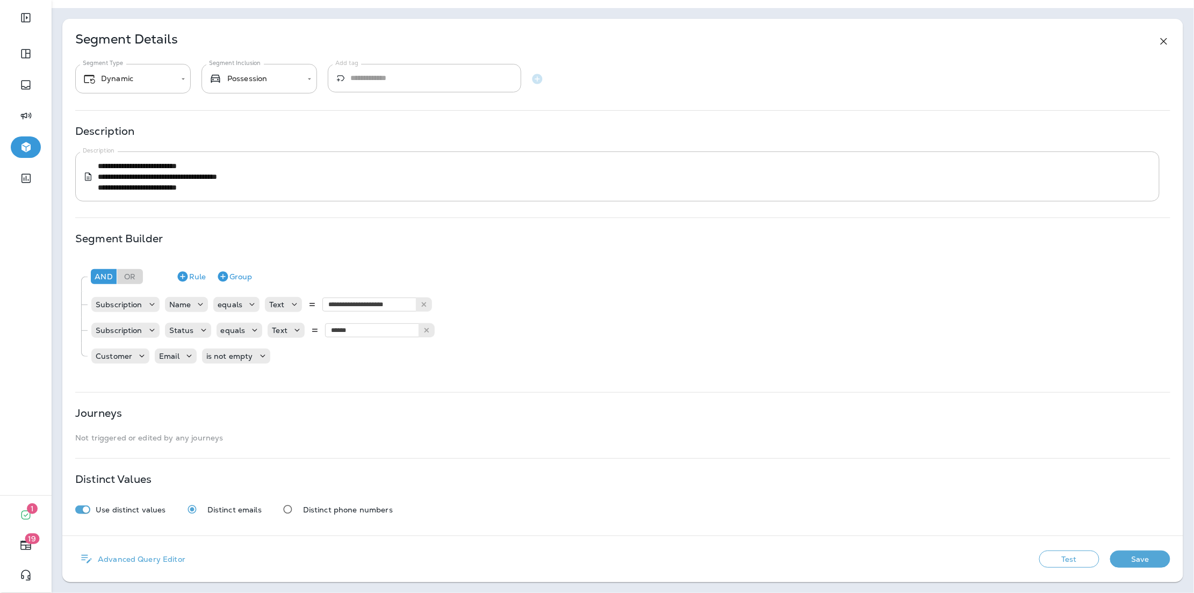
click at [1063, 568] on div "Test Save" at bounding box center [1105, 559] width 131 height 20
click at [1065, 559] on button "Test" at bounding box center [1070, 559] width 60 height 17
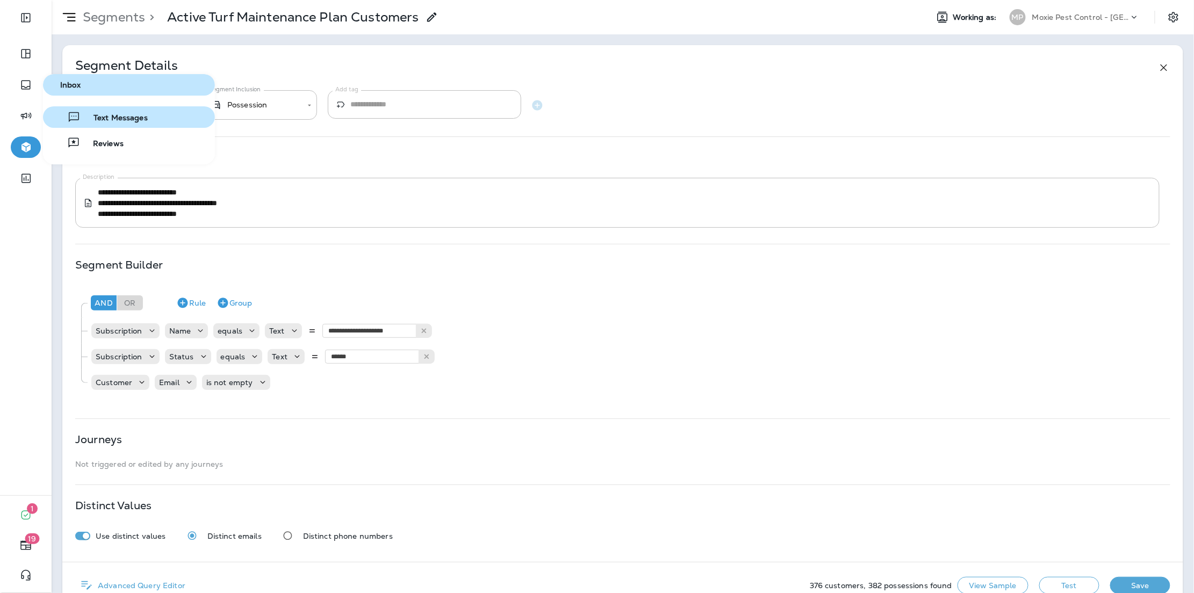
click at [133, 127] on button "Text Messages" at bounding box center [129, 117] width 172 height 22
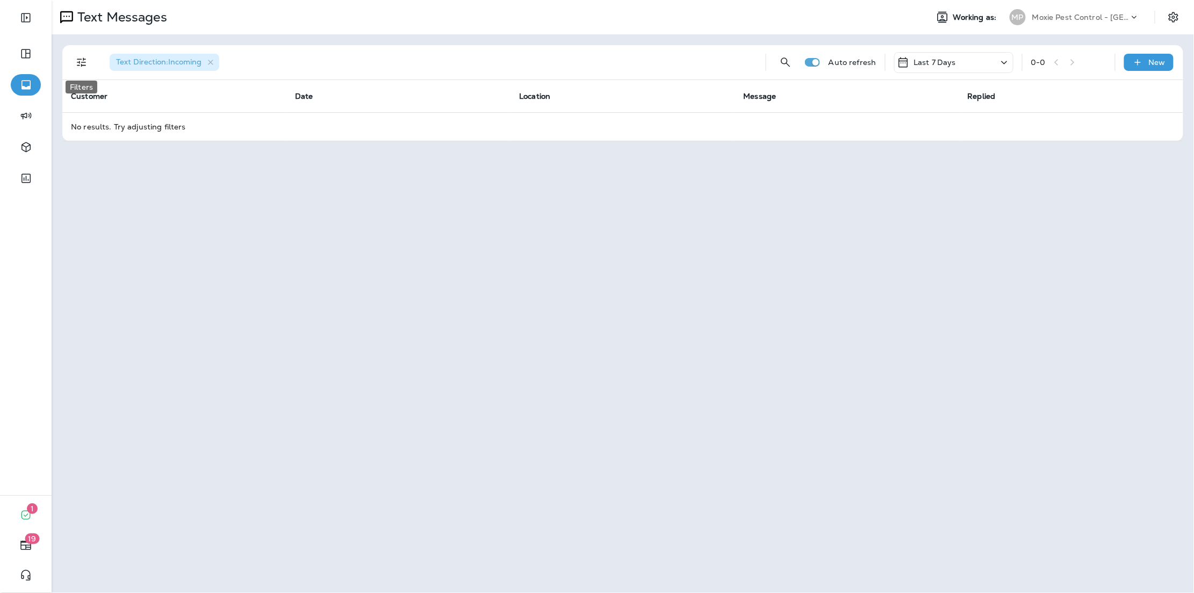
click at [82, 60] on icon "Filters" at bounding box center [81, 62] width 13 height 13
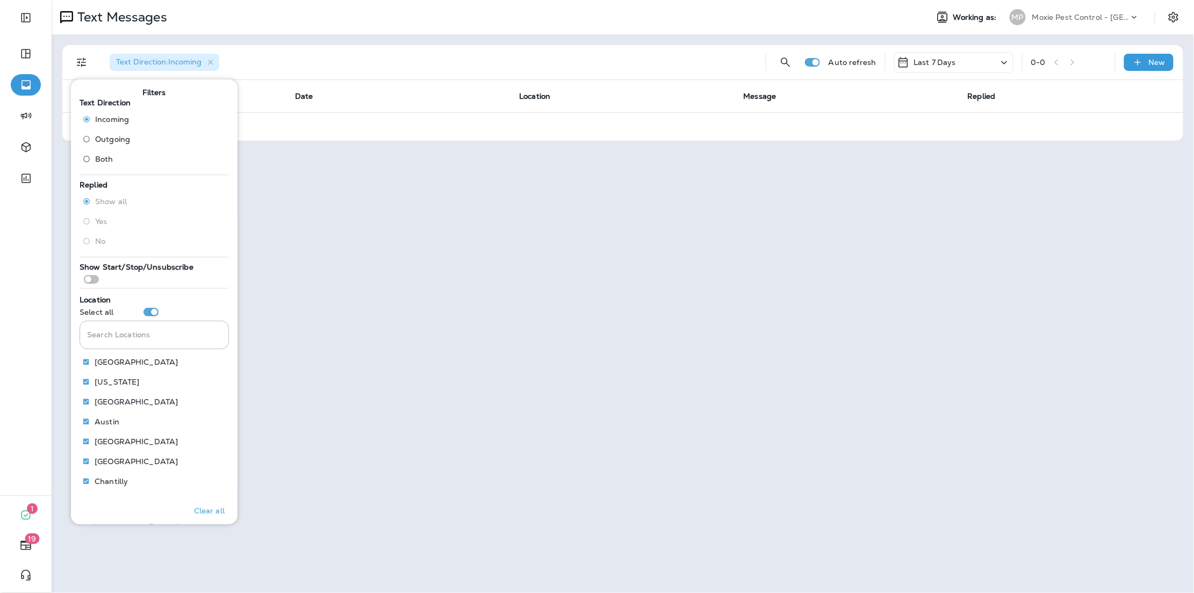
click at [122, 138] on span "Outgoing" at bounding box center [112, 139] width 35 height 9
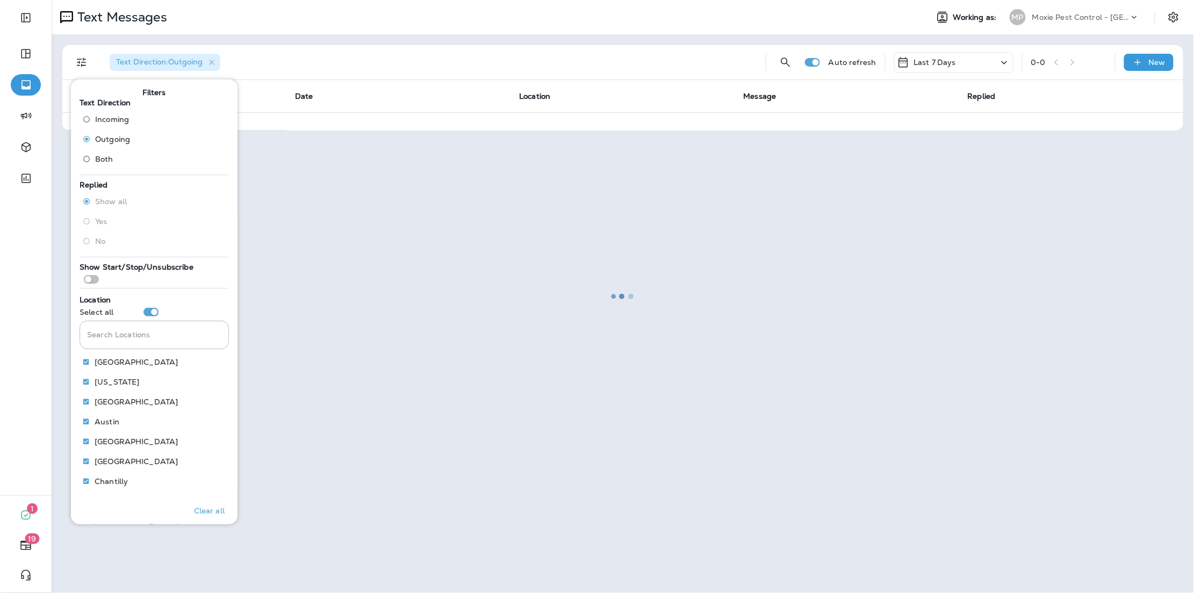
click at [512, 41] on div at bounding box center [623, 296] width 1141 height 591
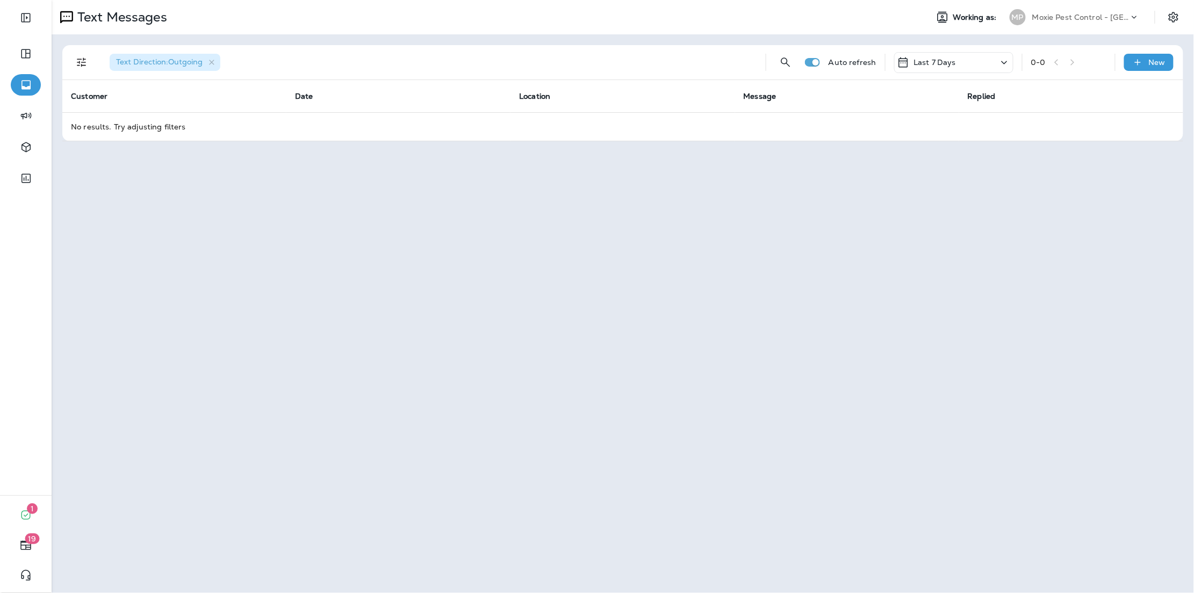
click at [970, 60] on div "Last 7 Days" at bounding box center [953, 62] width 119 height 21
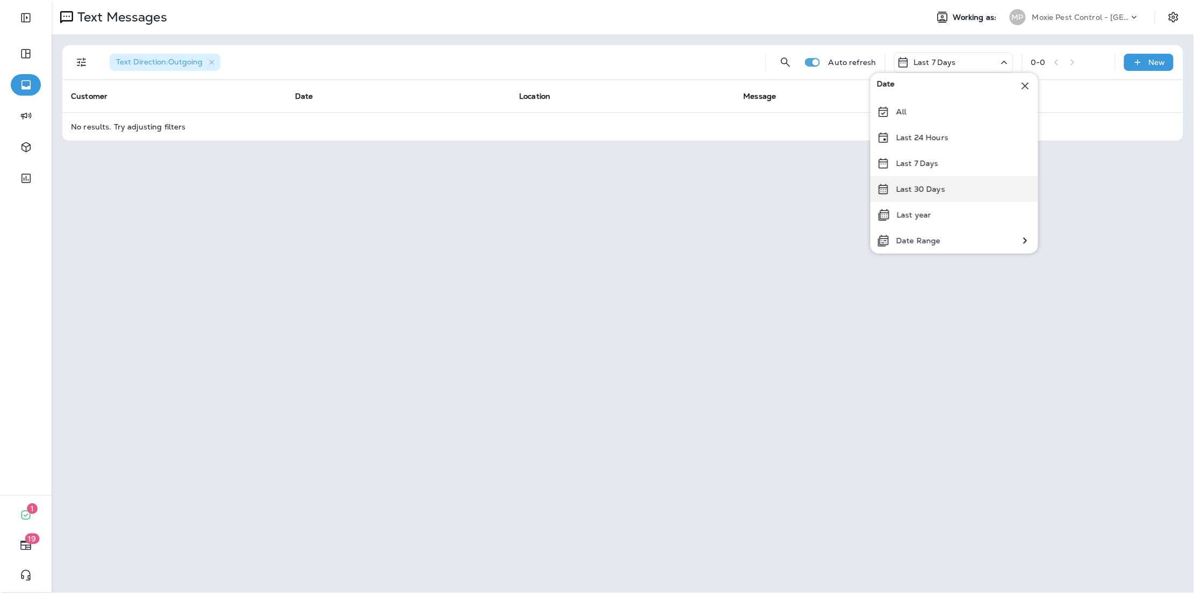
click at [933, 180] on div "Last 30 Days" at bounding box center [955, 189] width 168 height 26
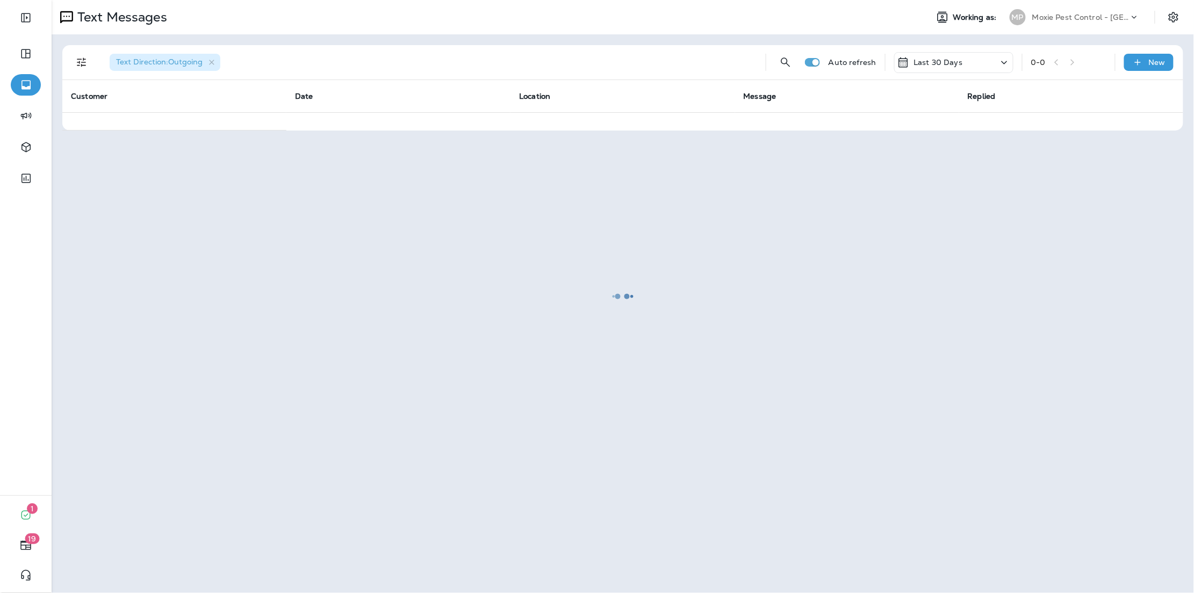
click at [886, 39] on div at bounding box center [623, 296] width 1141 height 591
click at [887, 41] on div at bounding box center [623, 296] width 1141 height 591
click at [890, 42] on div at bounding box center [623, 296] width 1141 height 591
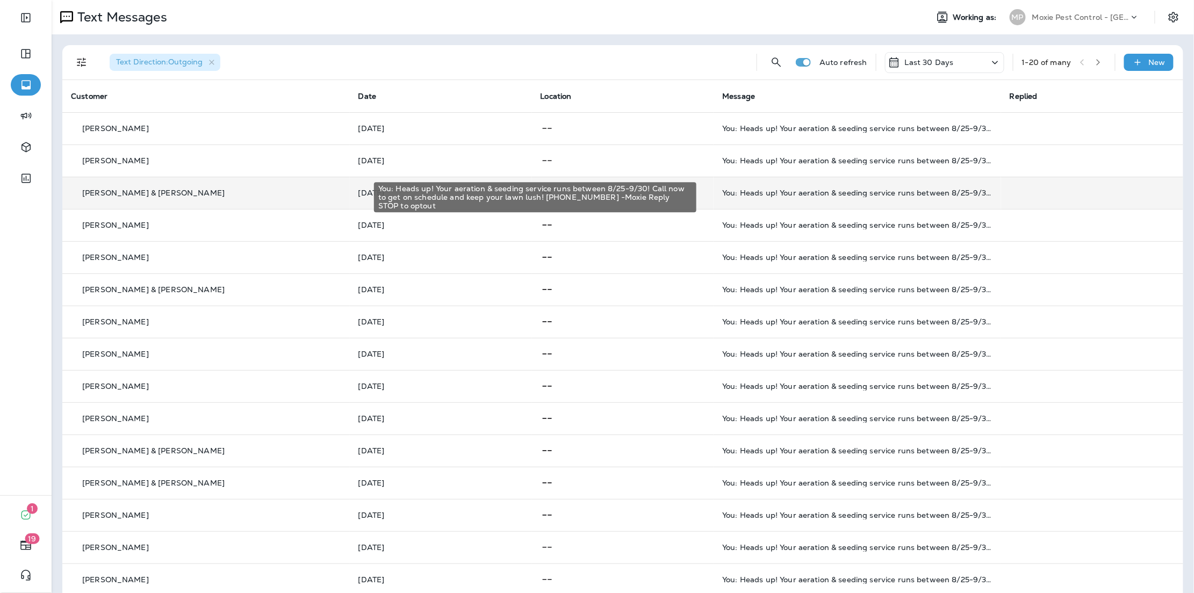
click at [779, 193] on div "You: Heads up! Your aeration & seeding service runs between 8/25-9/30! Call now…" at bounding box center [857, 193] width 270 height 9
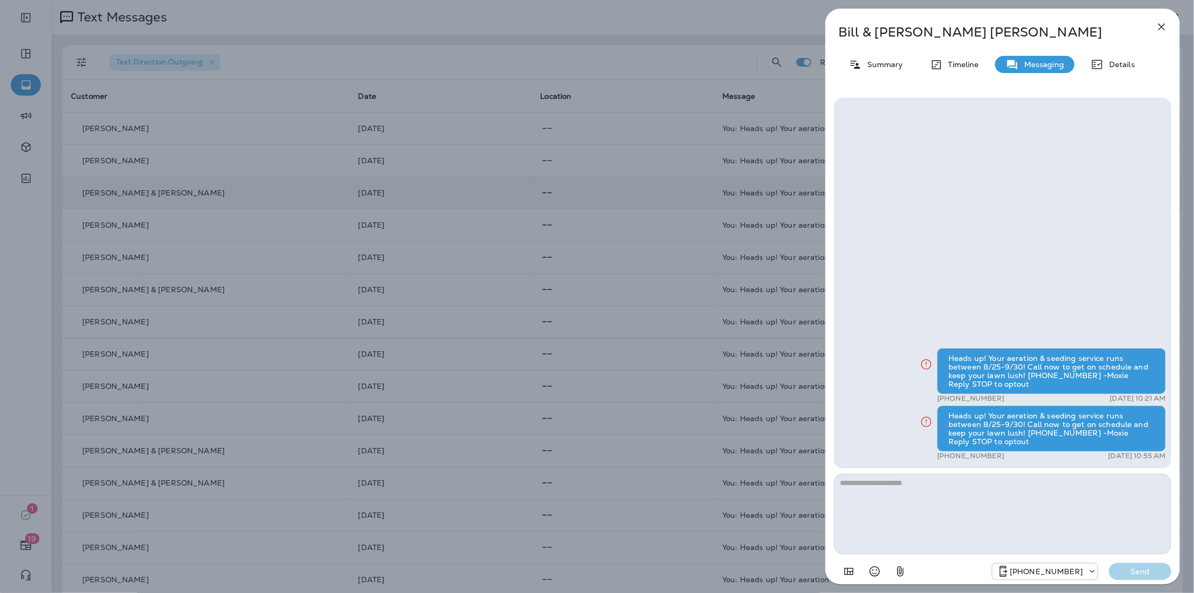
click at [1168, 24] on icon "button" at bounding box center [1162, 26] width 13 height 13
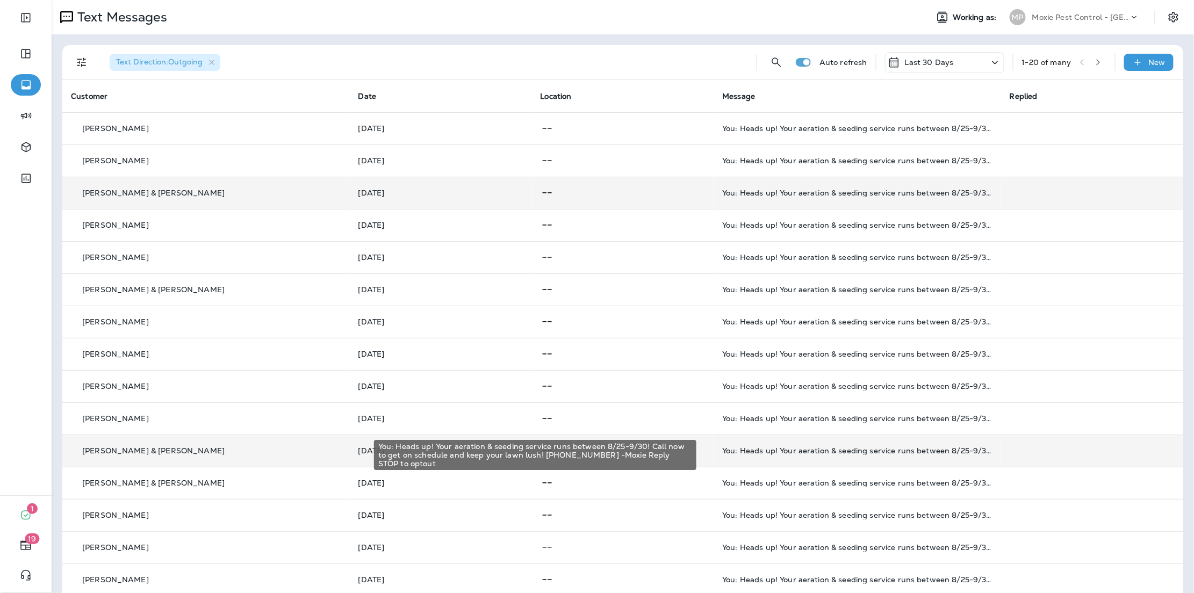
click at [834, 453] on div "You: Heads up! Your aeration & seeding service runs between 8/25-9/30! Call now…" at bounding box center [857, 451] width 270 height 9
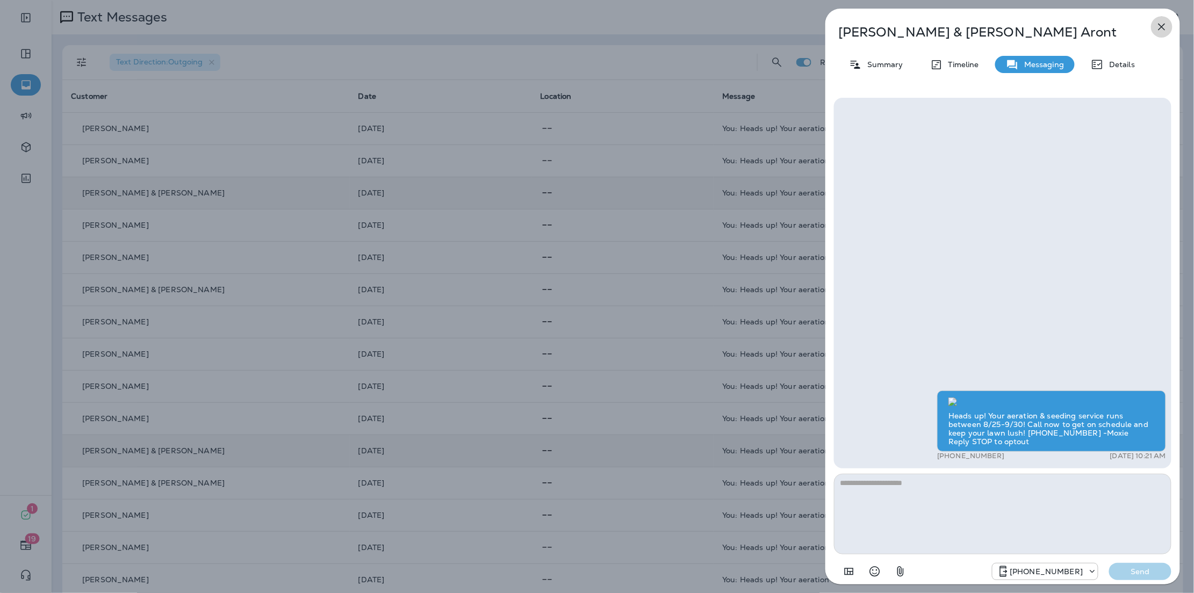
click at [1161, 33] on icon "button" at bounding box center [1162, 26] width 13 height 13
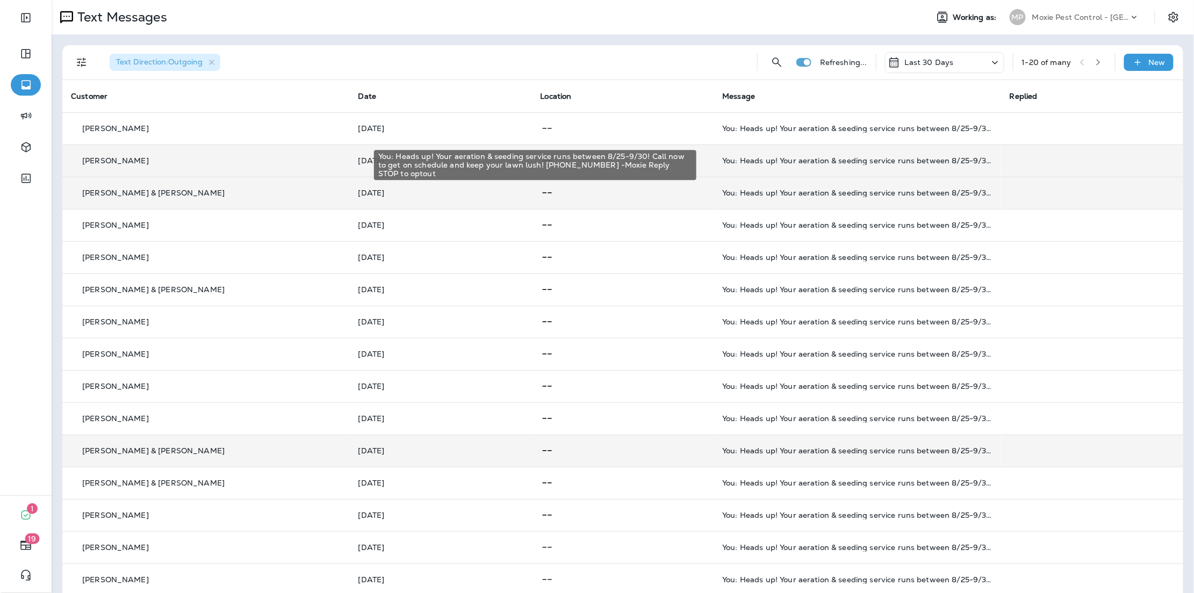
click at [810, 156] on div "You: Heads up! Your aeration & seeding service runs between 8/25-9/30! Call now…" at bounding box center [857, 160] width 270 height 9
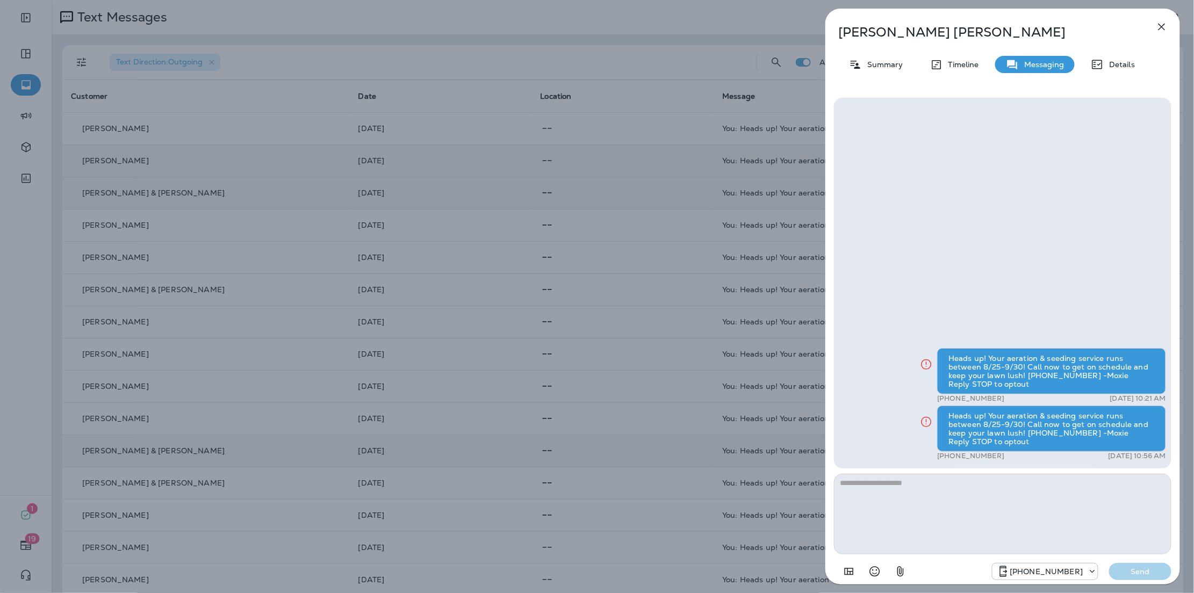
click at [1163, 28] on icon "button" at bounding box center [1162, 27] width 7 height 7
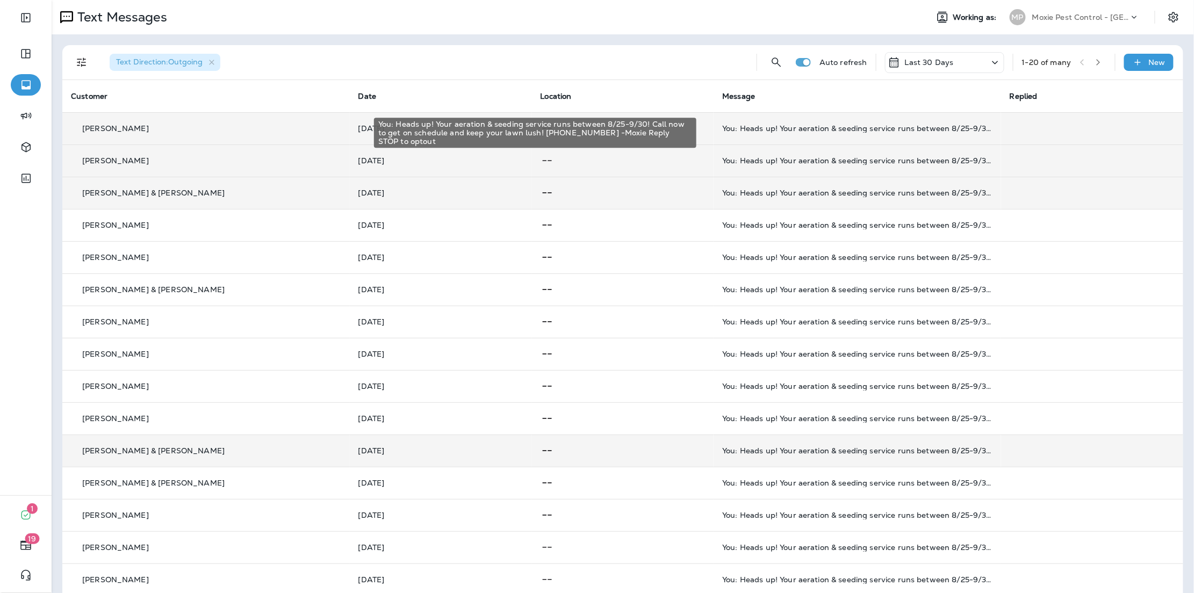
click at [802, 131] on div "You: Heads up! Your aeration & seeding service runs between 8/25-9/30! Call now…" at bounding box center [857, 128] width 270 height 9
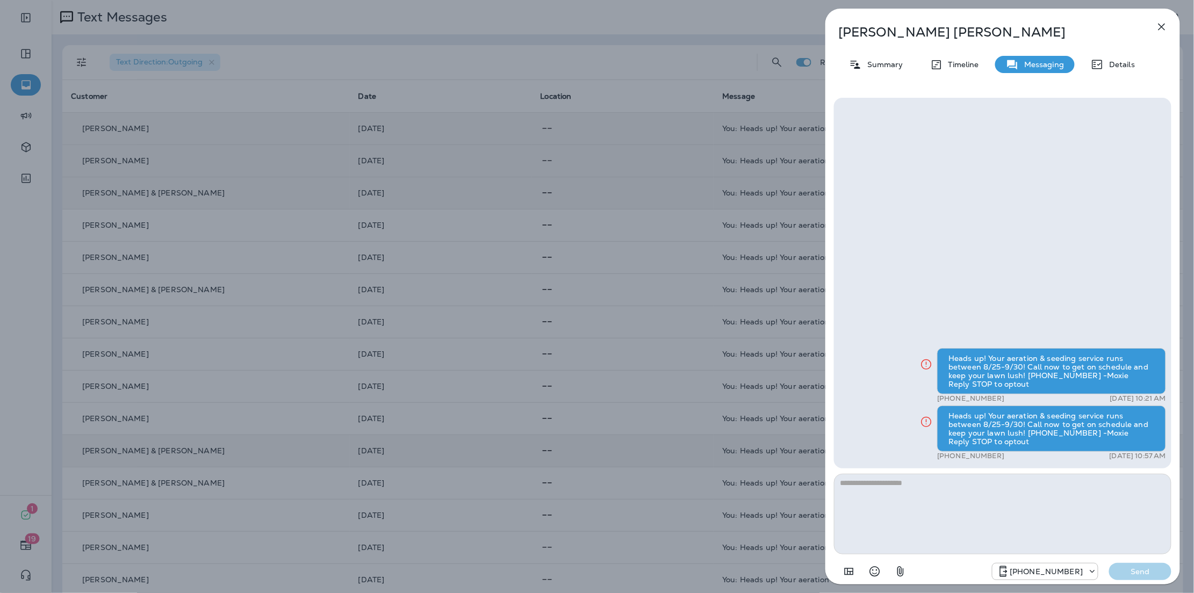
click at [1159, 27] on icon "button" at bounding box center [1162, 26] width 13 height 13
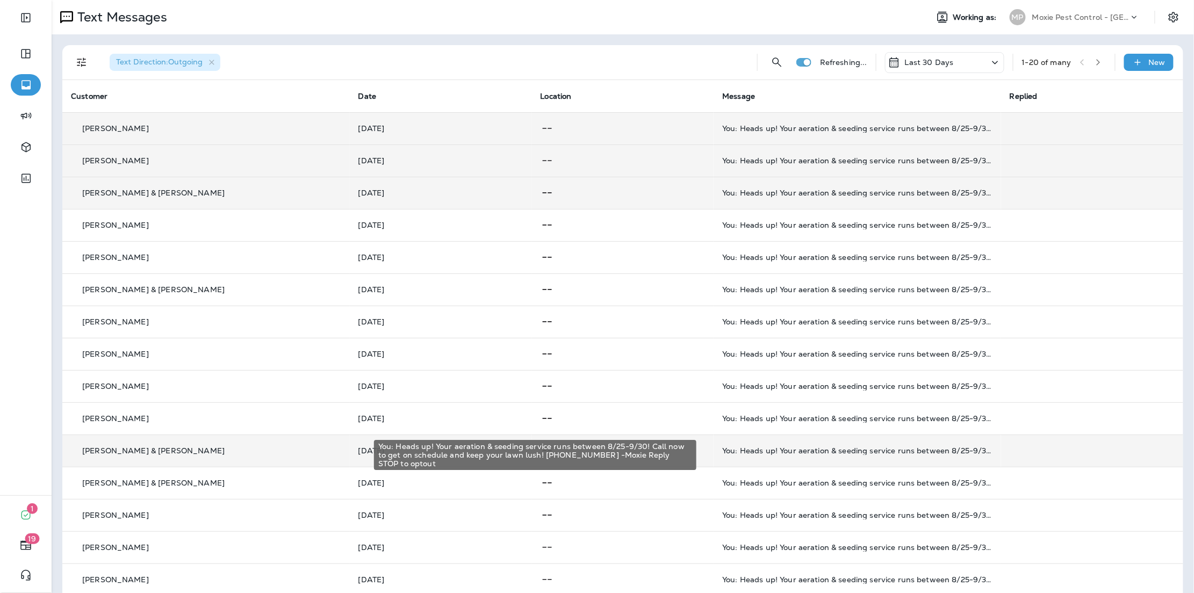
click at [870, 447] on div "You: Heads up! Your aeration & seeding service runs between 8/25-9/30! Call now…" at bounding box center [857, 451] width 270 height 9
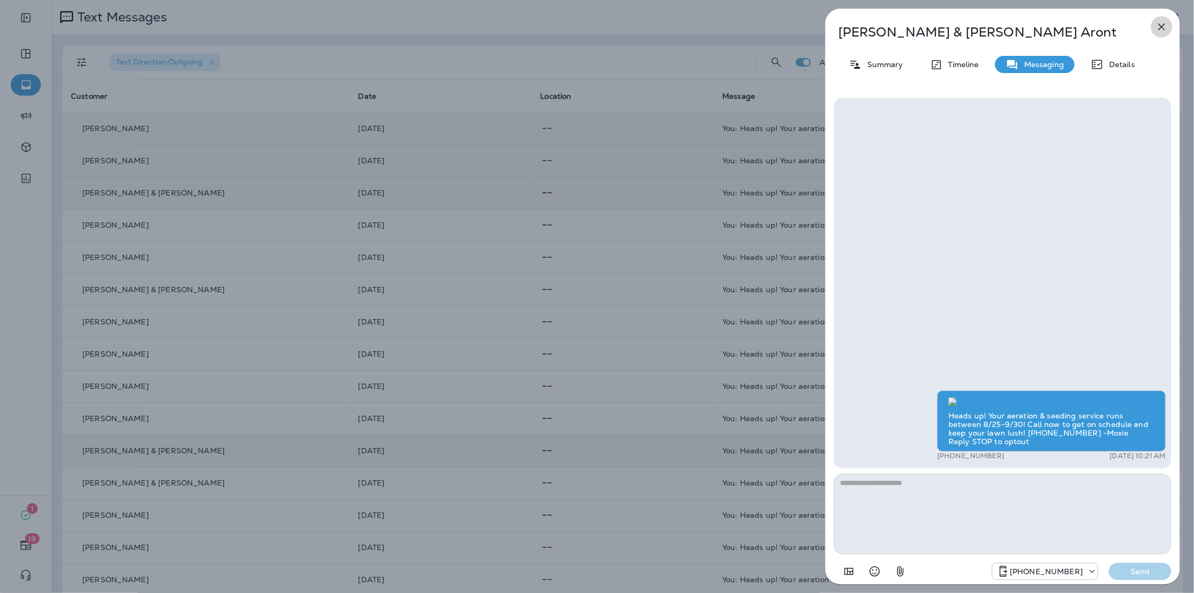
click at [1161, 27] on icon "button" at bounding box center [1162, 26] width 13 height 13
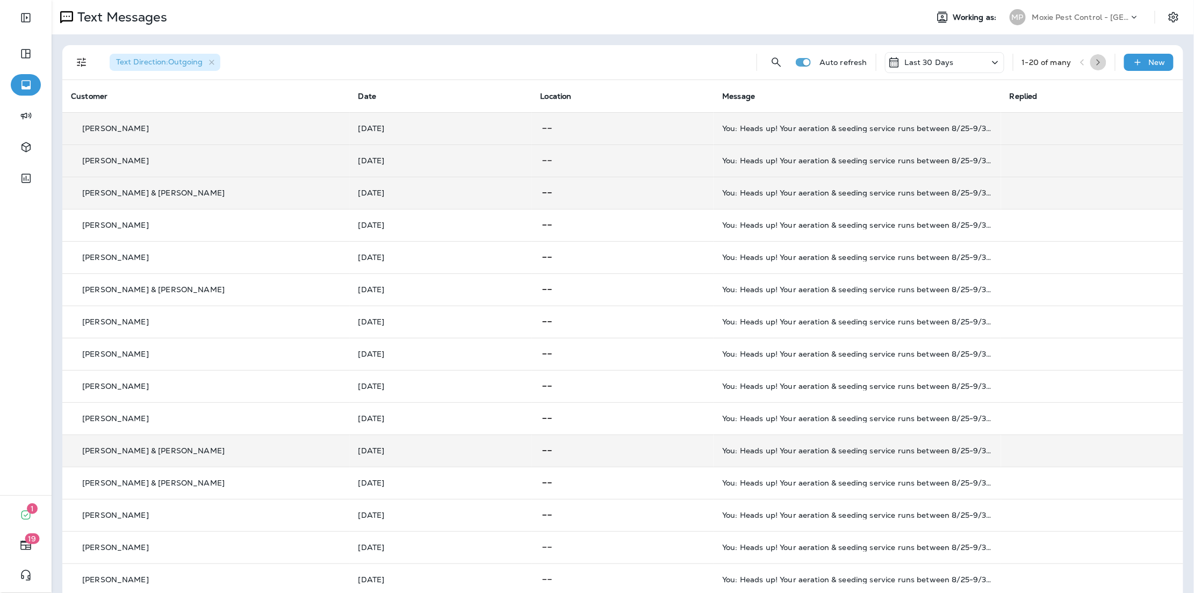
click at [1104, 63] on button "button" at bounding box center [1099, 62] width 16 height 16
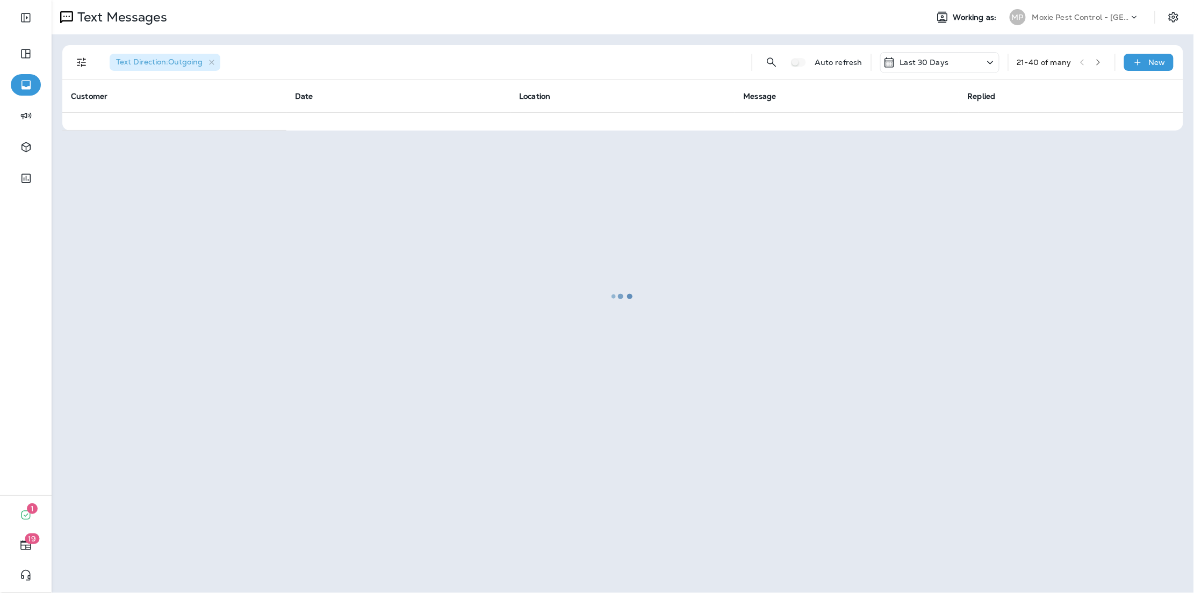
click at [1103, 63] on div at bounding box center [623, 296] width 1141 height 591
